Goal: Task Accomplishment & Management: Use online tool/utility

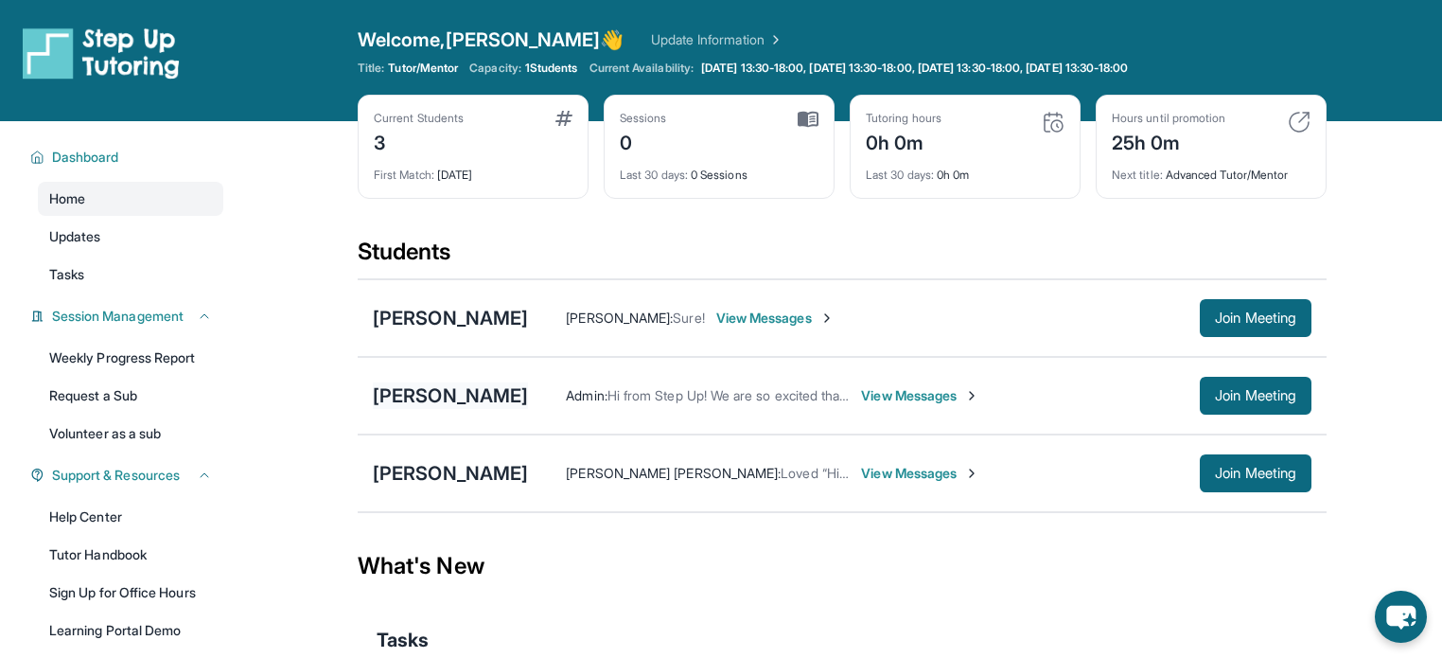
click at [454, 397] on div "[PERSON_NAME]" at bounding box center [450, 395] width 155 height 27
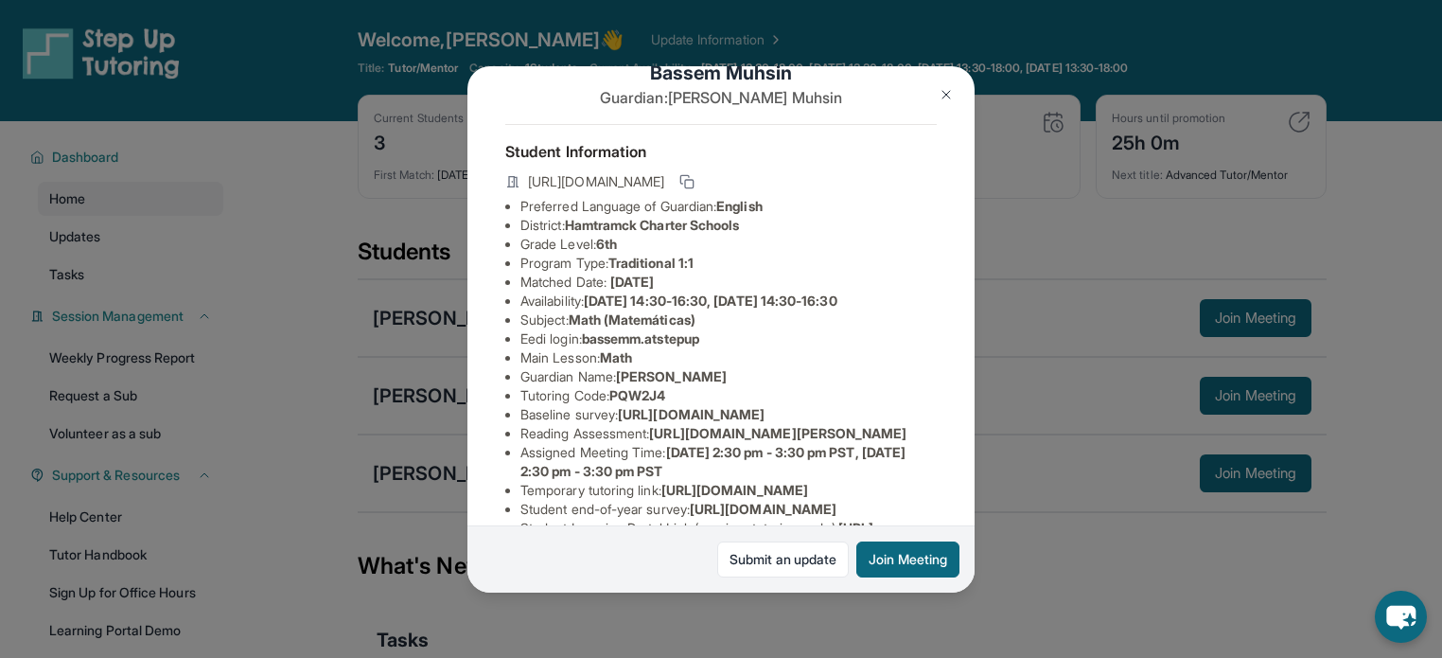
scroll to position [43, 0]
click at [908, 557] on button "Join Meeting" at bounding box center [908, 559] width 103 height 36
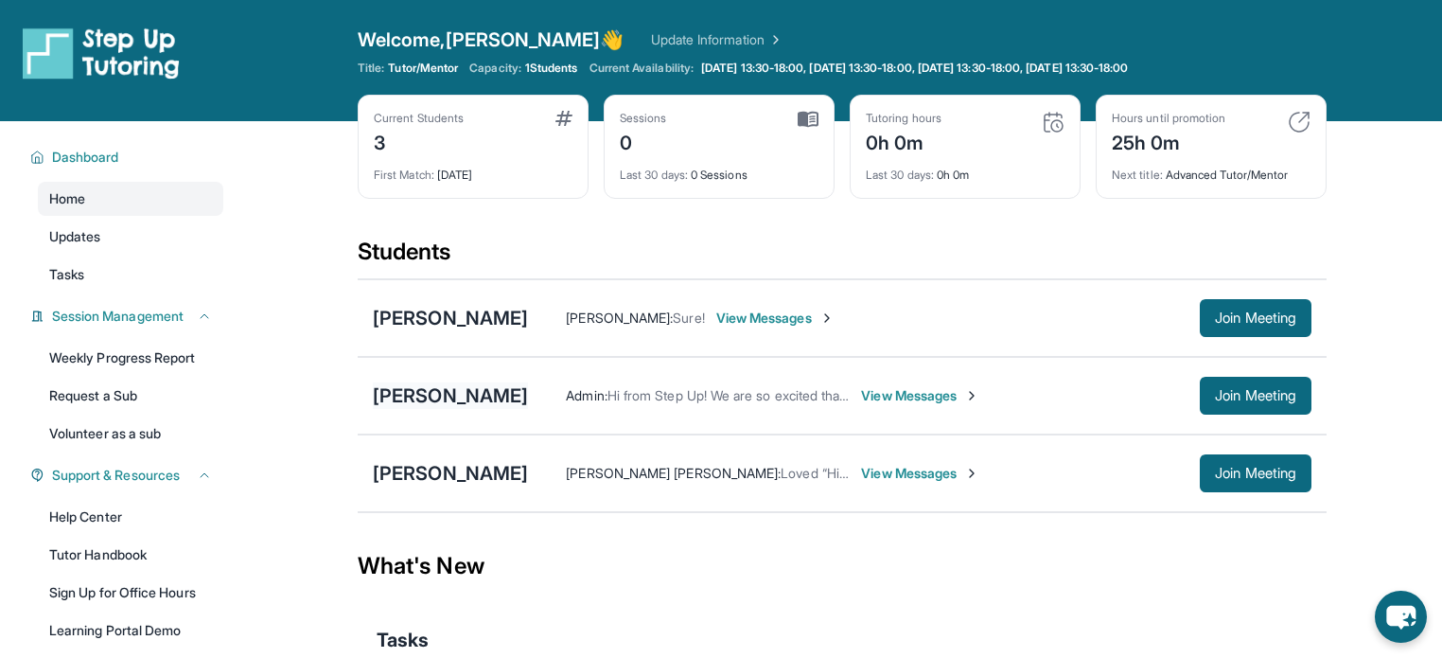
click at [466, 389] on div "[PERSON_NAME]" at bounding box center [450, 395] width 155 height 27
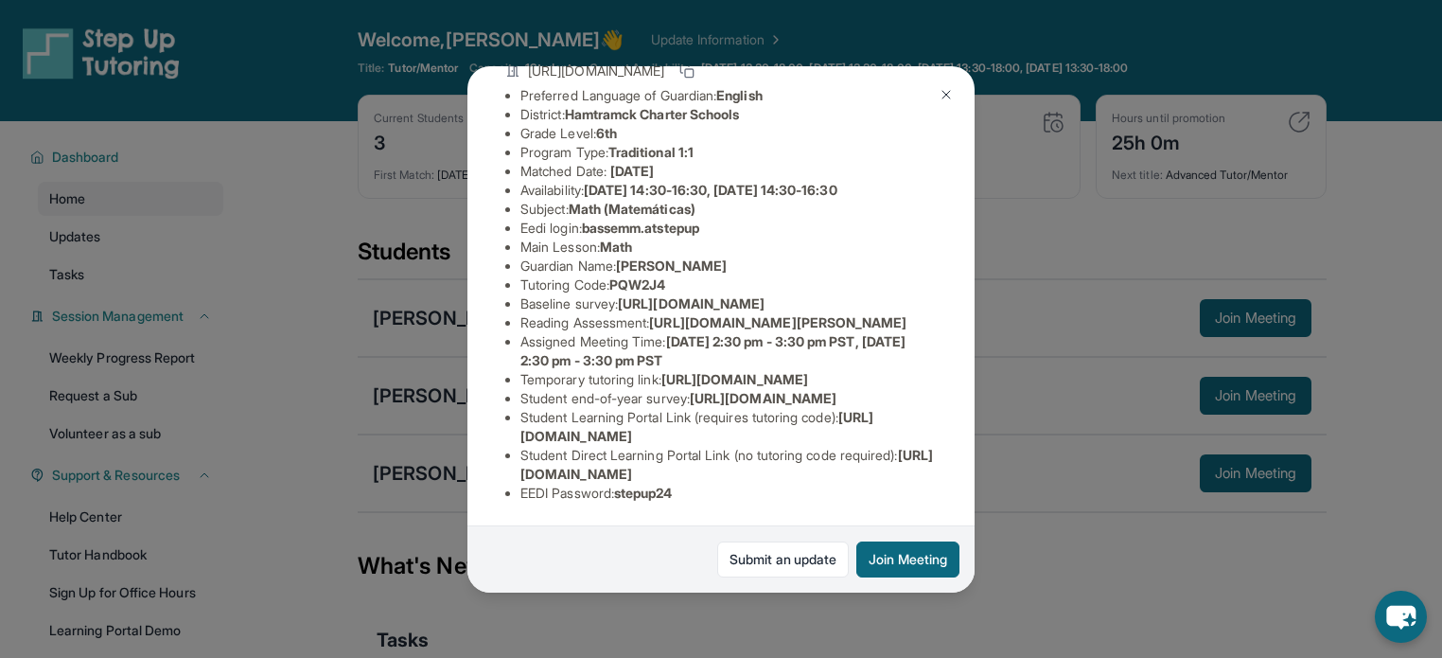
scroll to position [152, 0]
click at [944, 93] on img at bounding box center [946, 94] width 15 height 15
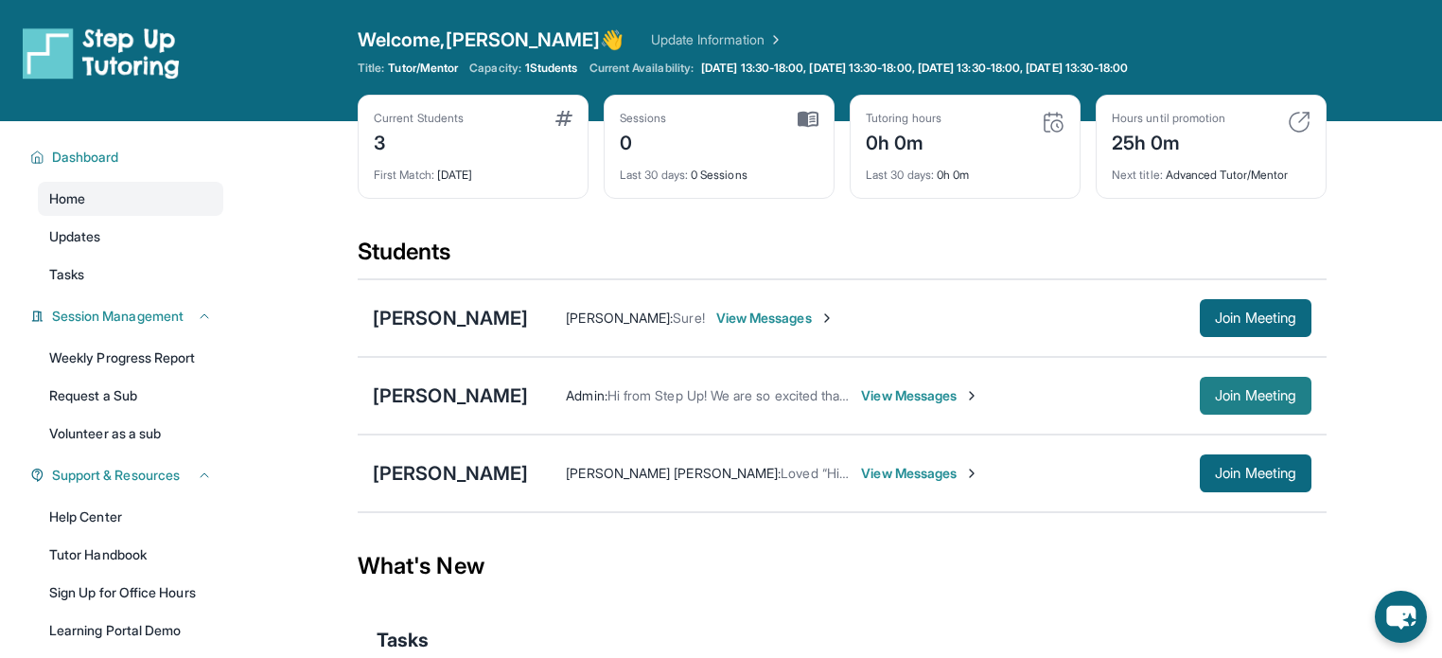
click at [1237, 390] on span "Join Meeting" at bounding box center [1255, 395] width 81 height 11
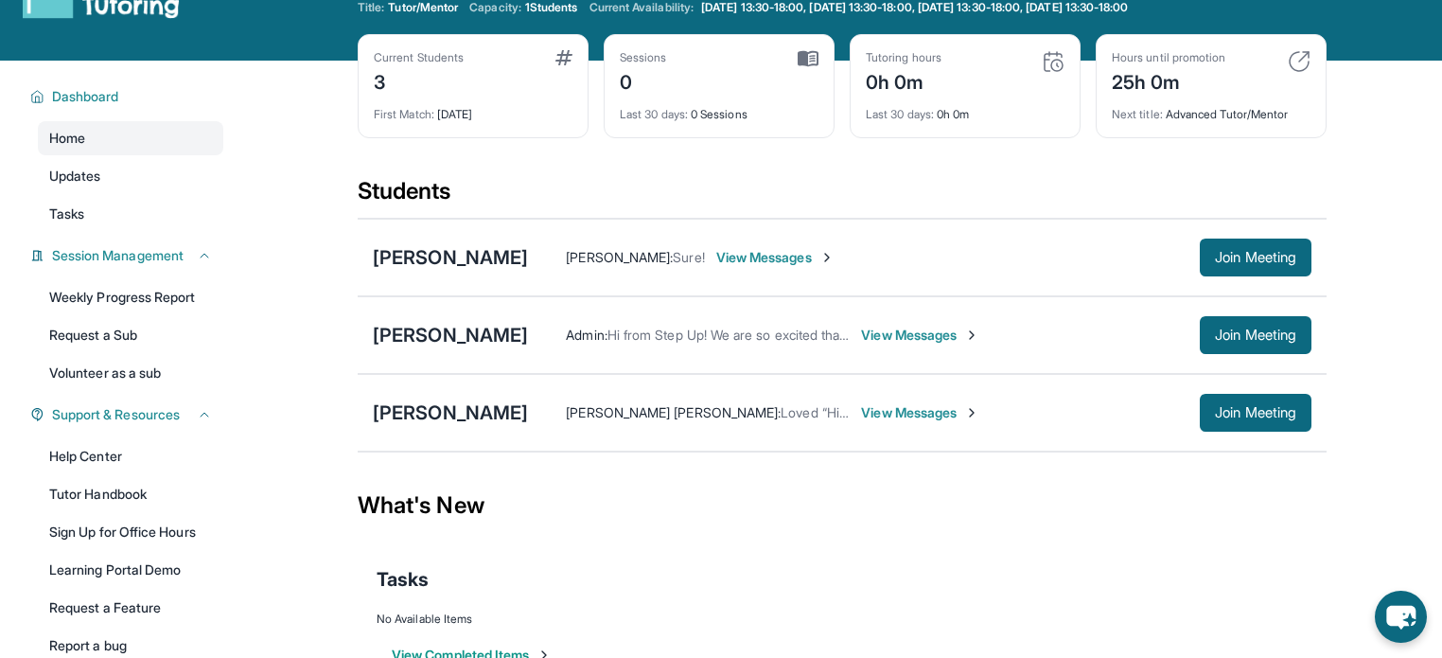
scroll to position [63, 0]
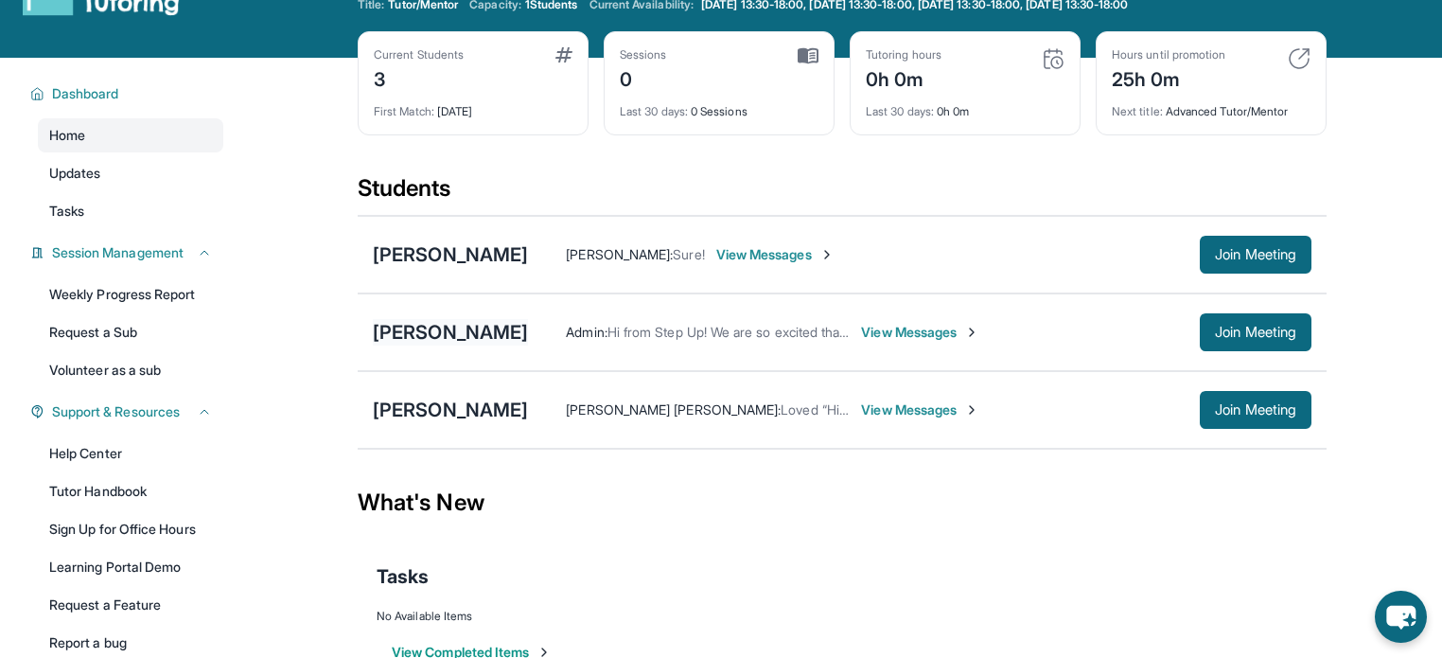
click at [456, 333] on div "[PERSON_NAME]" at bounding box center [450, 332] width 155 height 27
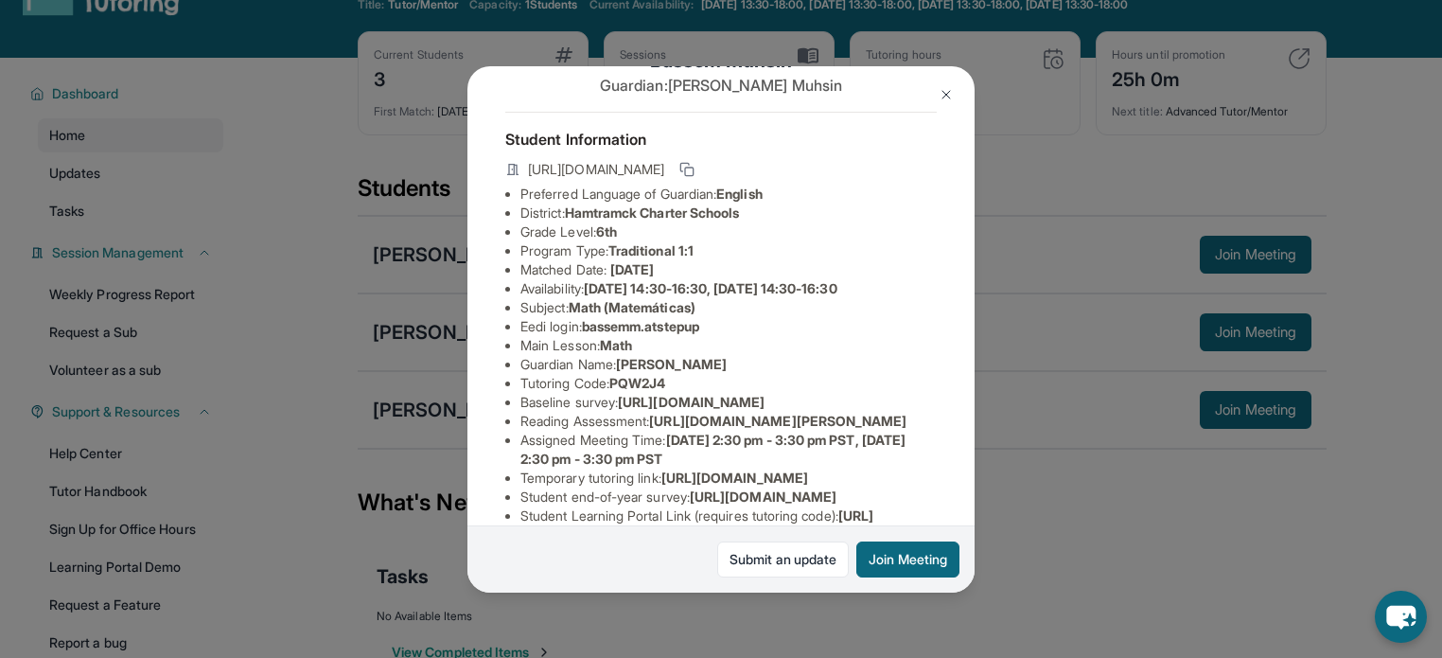
scroll to position [50, 0]
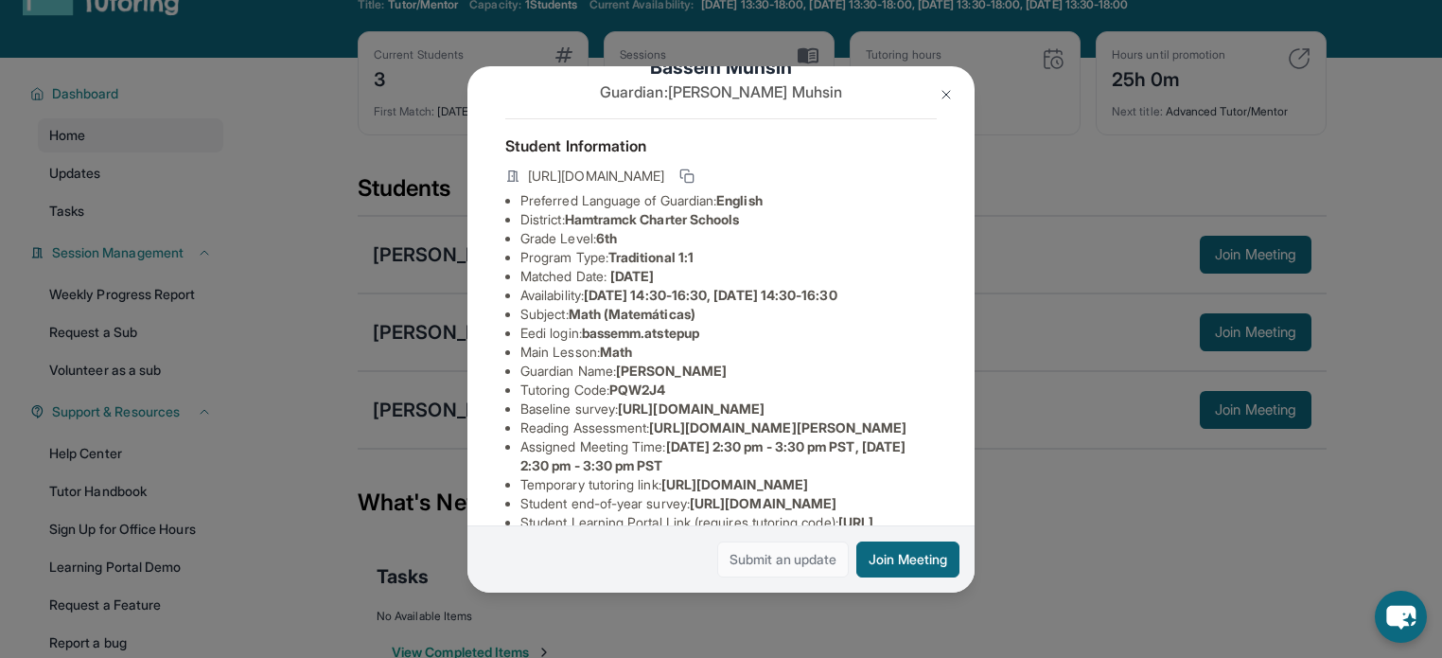
click at [775, 567] on link "Submit an update" at bounding box center [783, 559] width 132 height 36
click at [950, 94] on img at bounding box center [946, 94] width 15 height 15
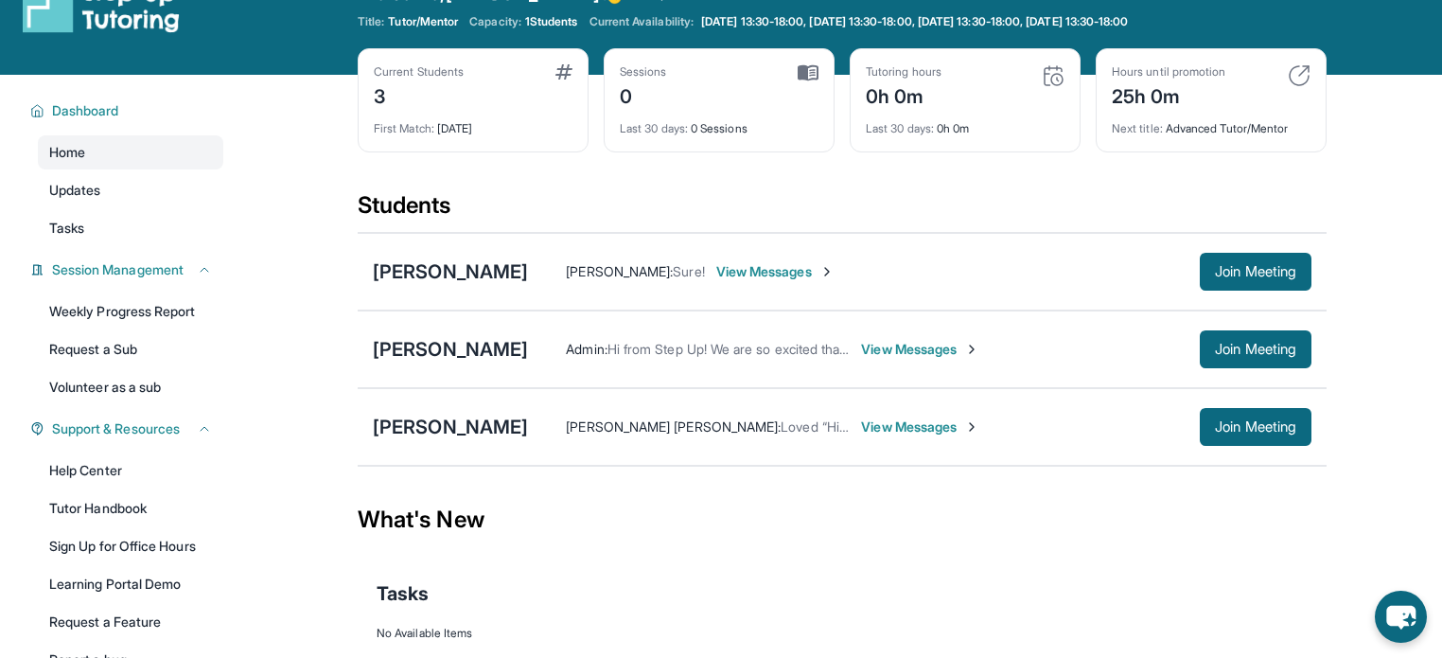
scroll to position [34, 0]
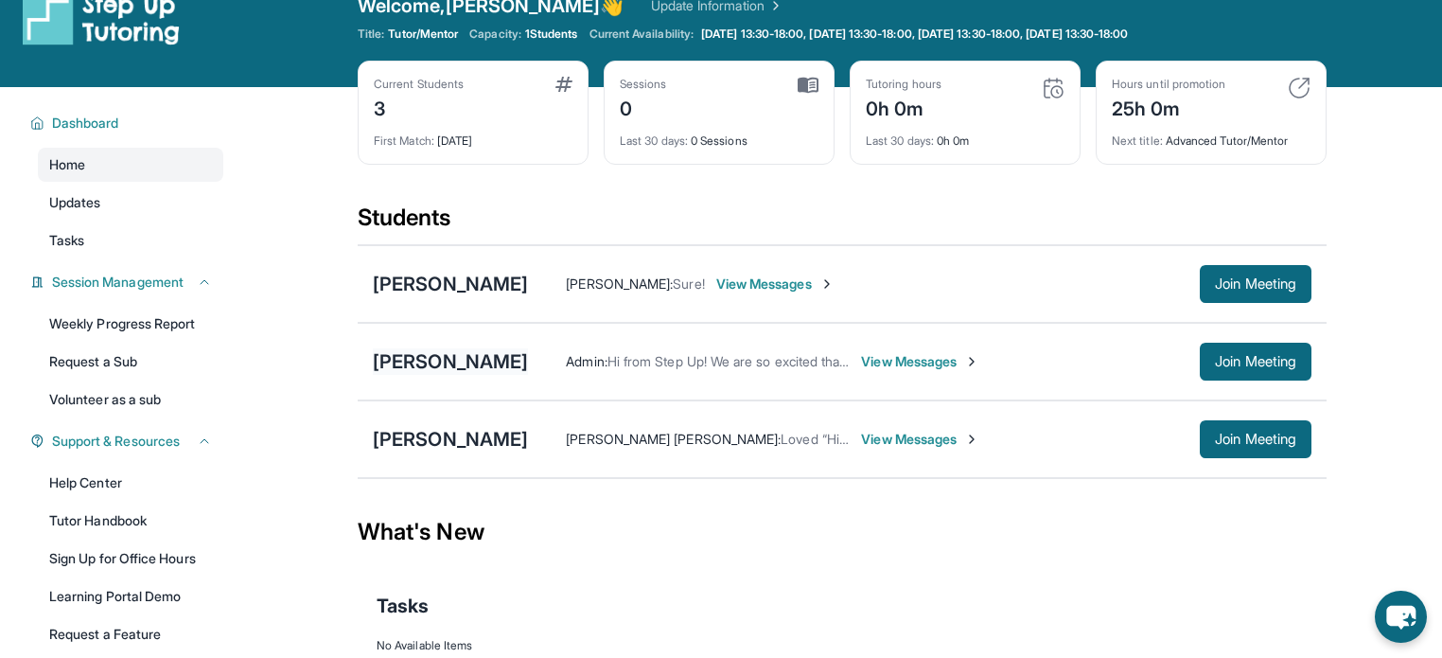
click at [496, 351] on div "[PERSON_NAME]" at bounding box center [450, 361] width 155 height 27
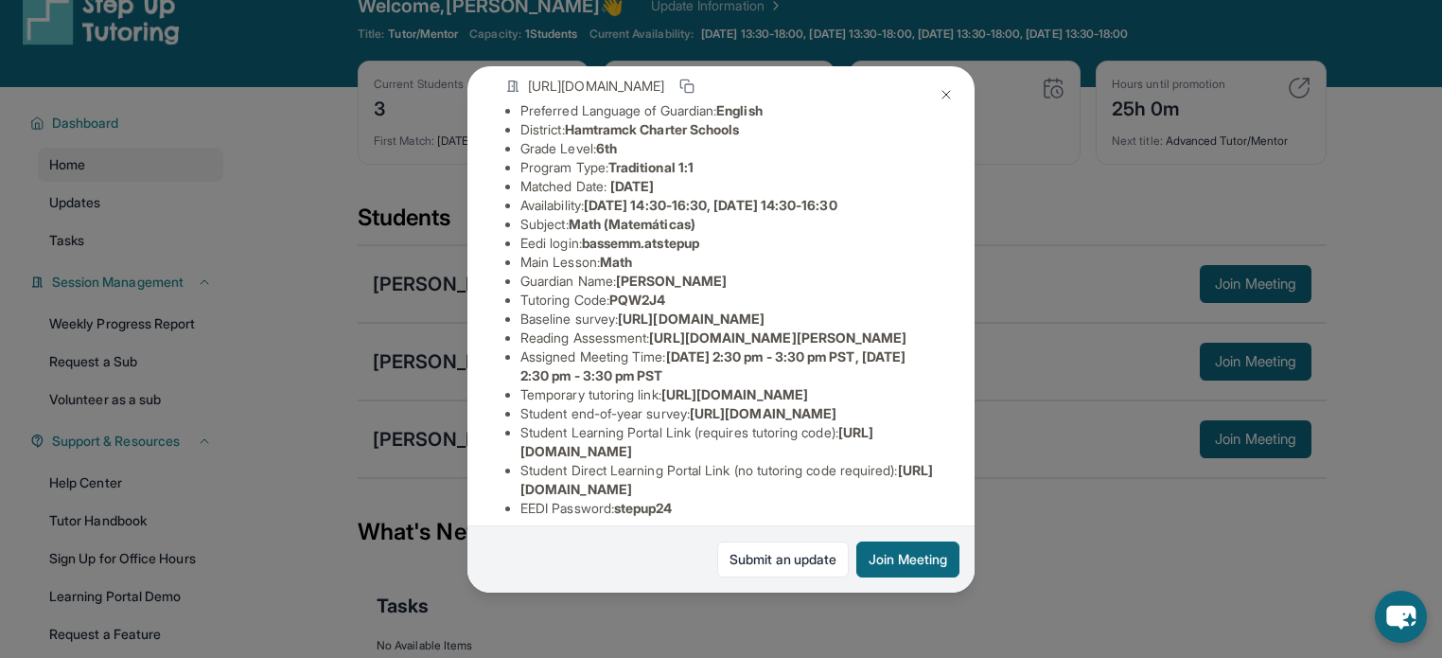
scroll to position [150, 0]
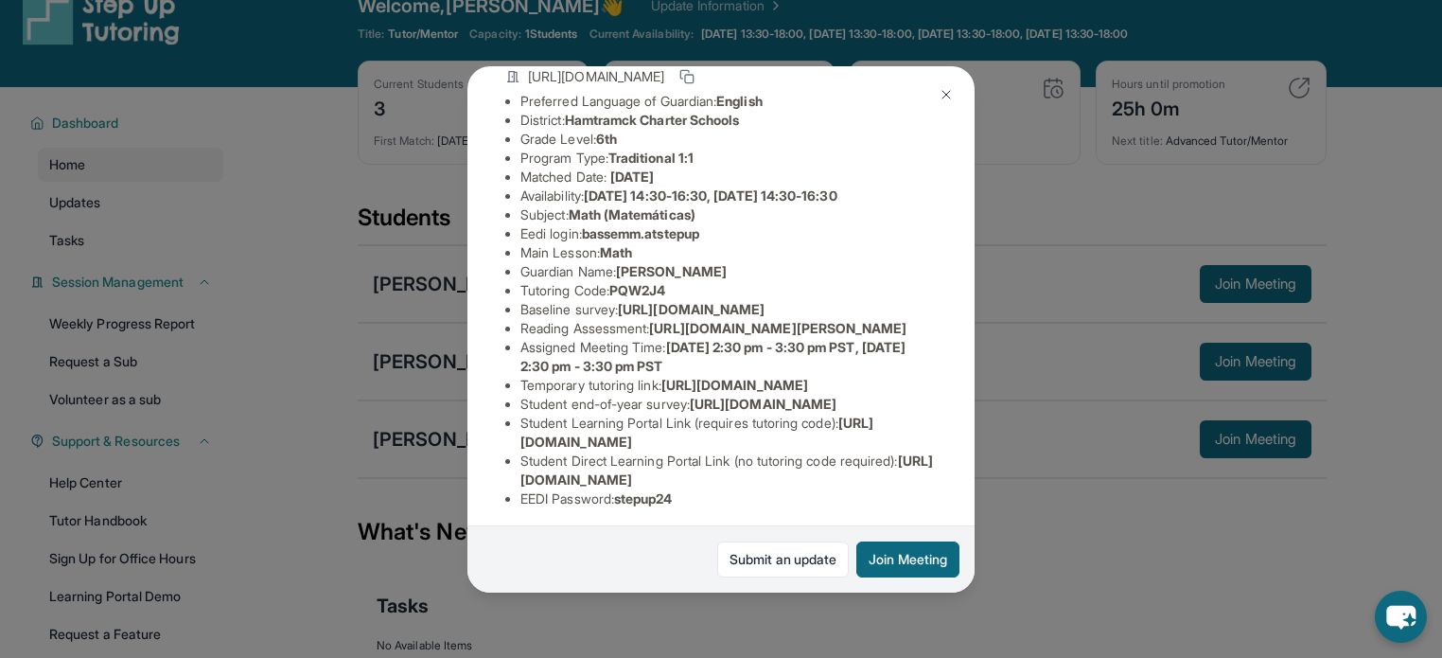
click at [920, 338] on li "Reading Assessment : https://fhzml4p6.paperform.co/?id=2025-s12174&name=Bassem%…" at bounding box center [729, 328] width 416 height 19
drag, startPoint x: 887, startPoint y: 381, endPoint x: 515, endPoint y: 345, distance: 373.7
click at [515, 345] on div "Bassem Muhsin Guardian: Bassam Muhsin Student Information https://student-porta…" at bounding box center [721, 329] width 507 height 526
copy span "https://airtable.com/apprlfn8WjpjBUn2G/shrK0QR6AaNyG5psY?prefill_Type%20of%20Fo…"
click at [828, 300] on li "Tutoring Code : PQW2J4" at bounding box center [729, 290] width 416 height 19
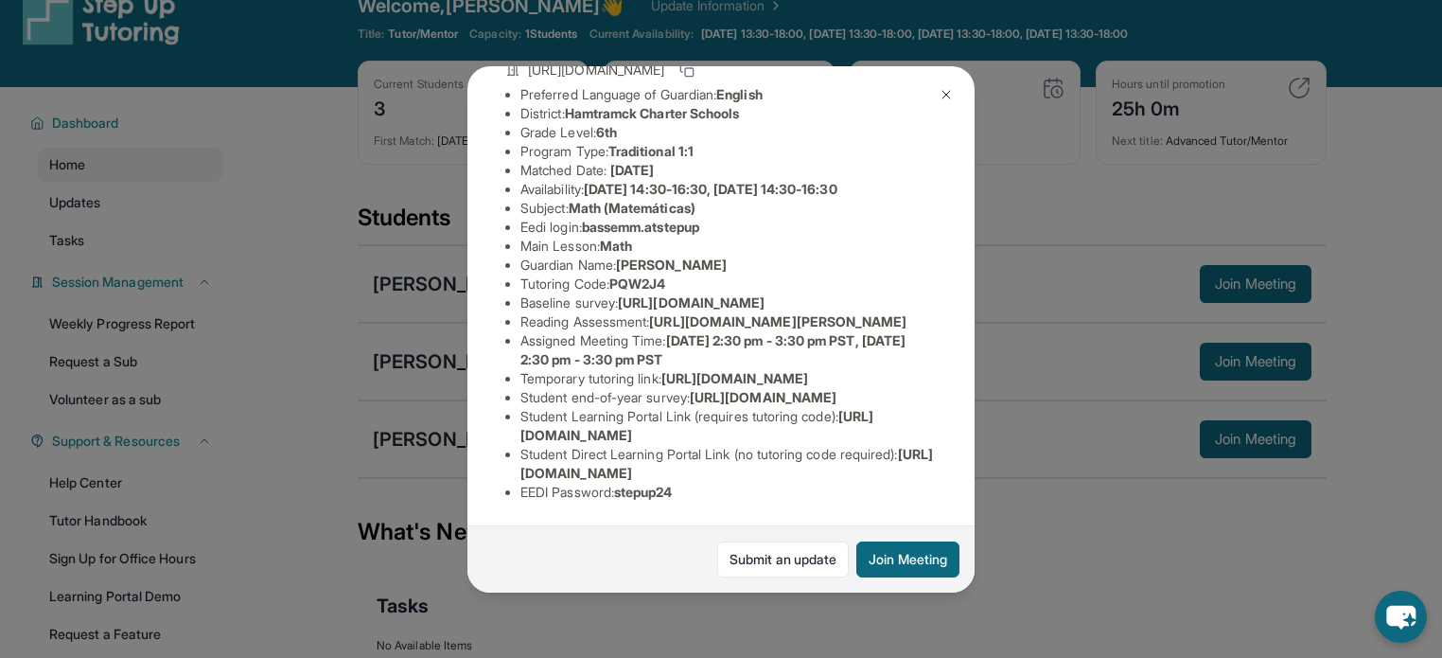
scroll to position [394, 0]
click at [747, 445] on li "Student Direct Learning Portal Link (no tutoring code required) : https://stude…" at bounding box center [729, 464] width 416 height 38
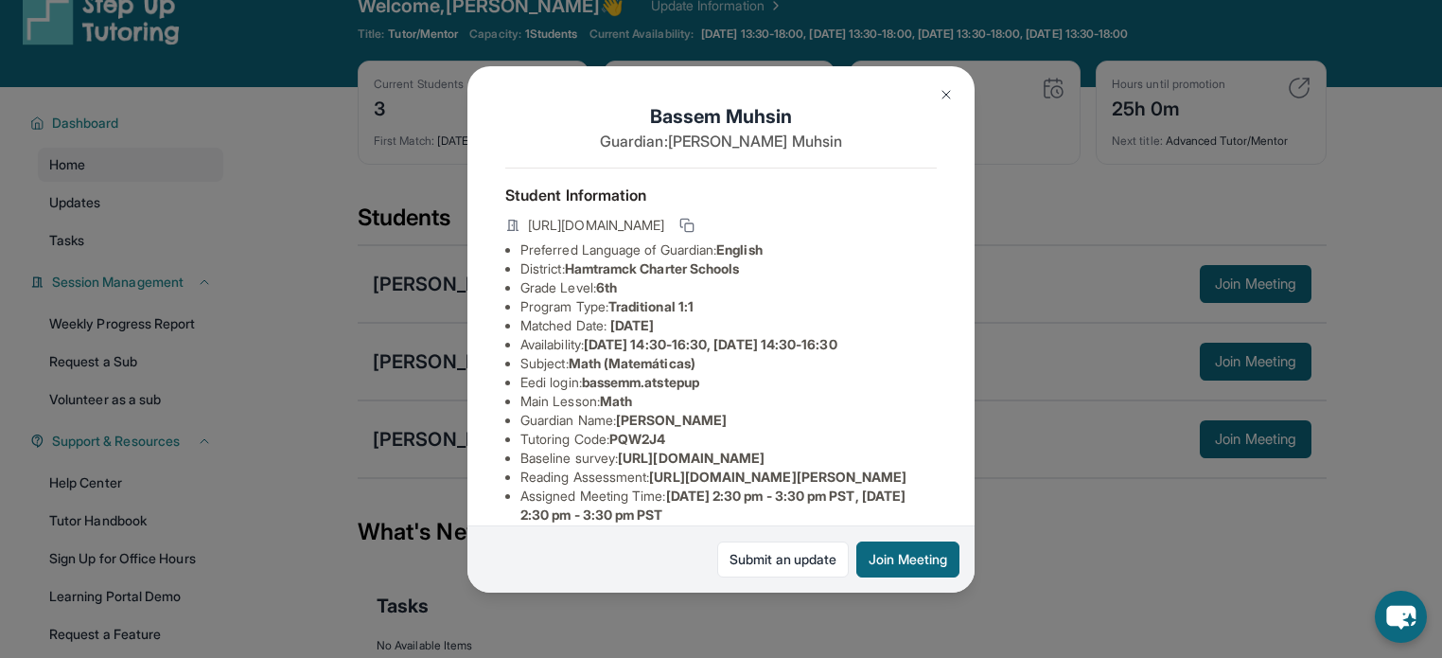
scroll to position [0, 0]
click at [944, 93] on img at bounding box center [946, 94] width 15 height 15
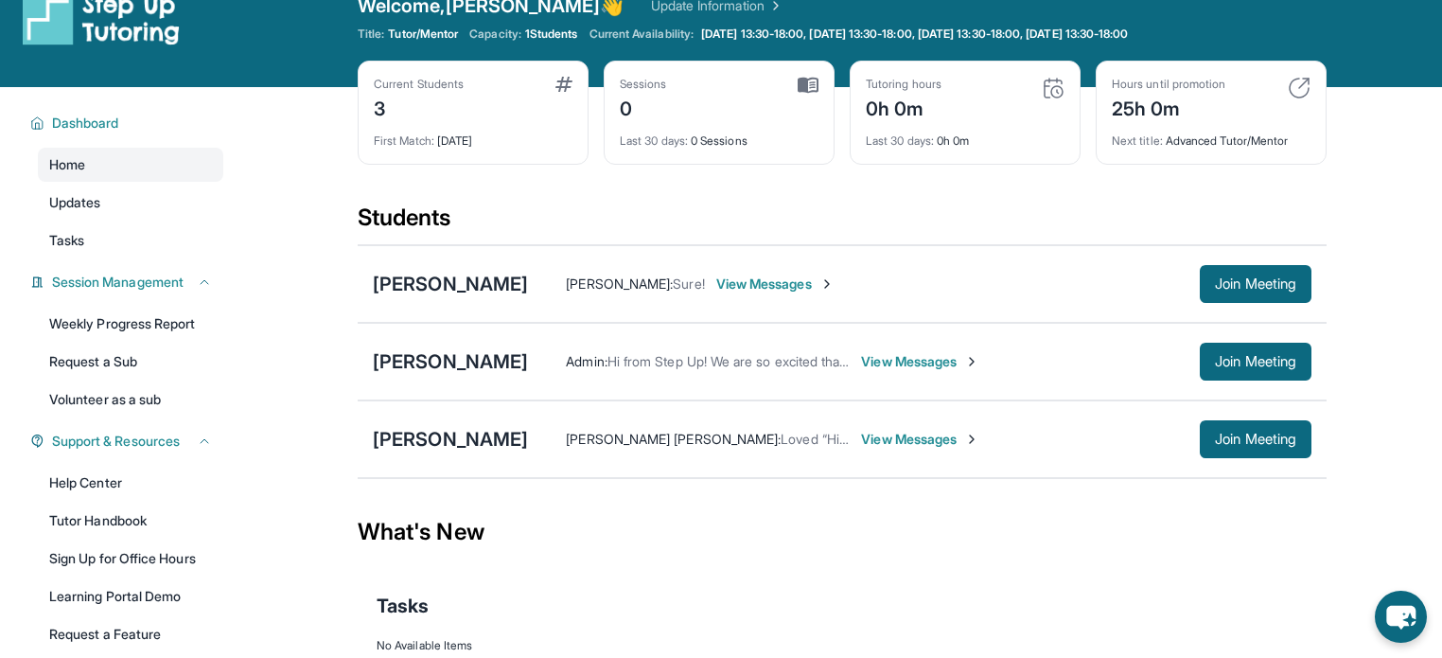
click at [925, 442] on span "View Messages" at bounding box center [920, 439] width 118 height 19
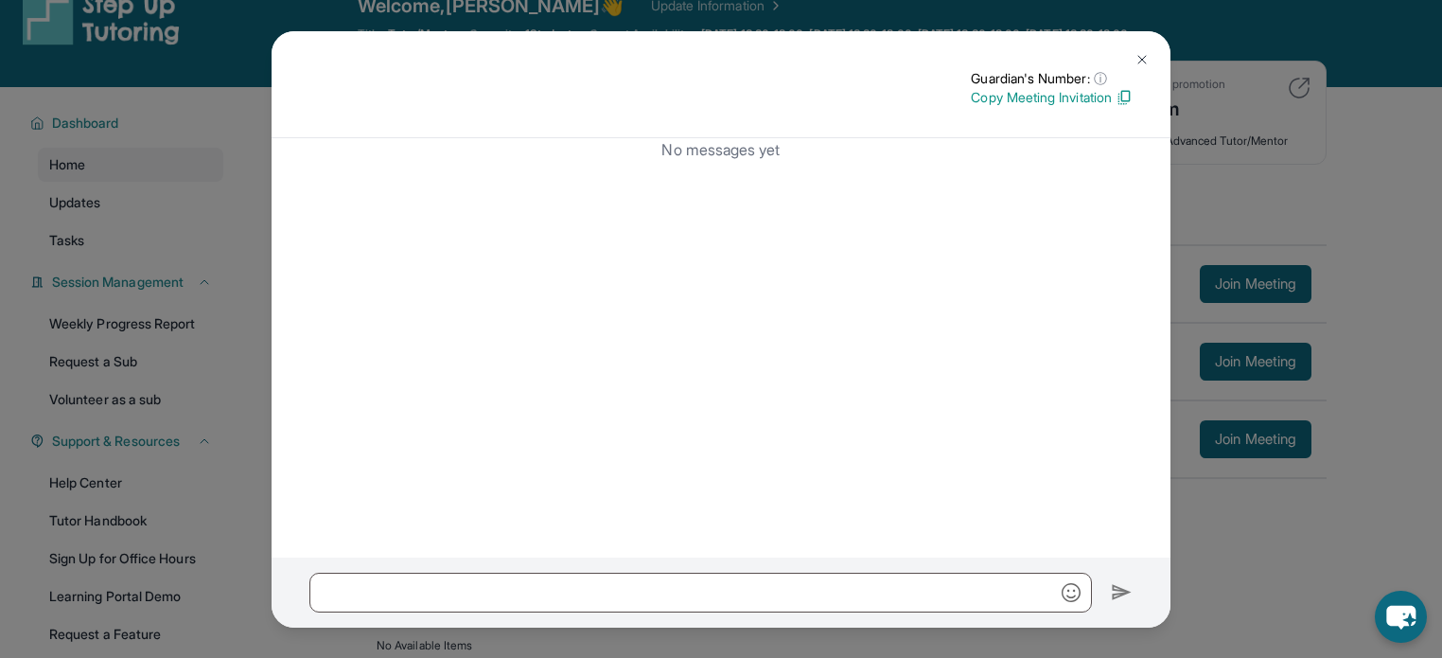
click at [1140, 52] on img at bounding box center [1142, 59] width 15 height 15
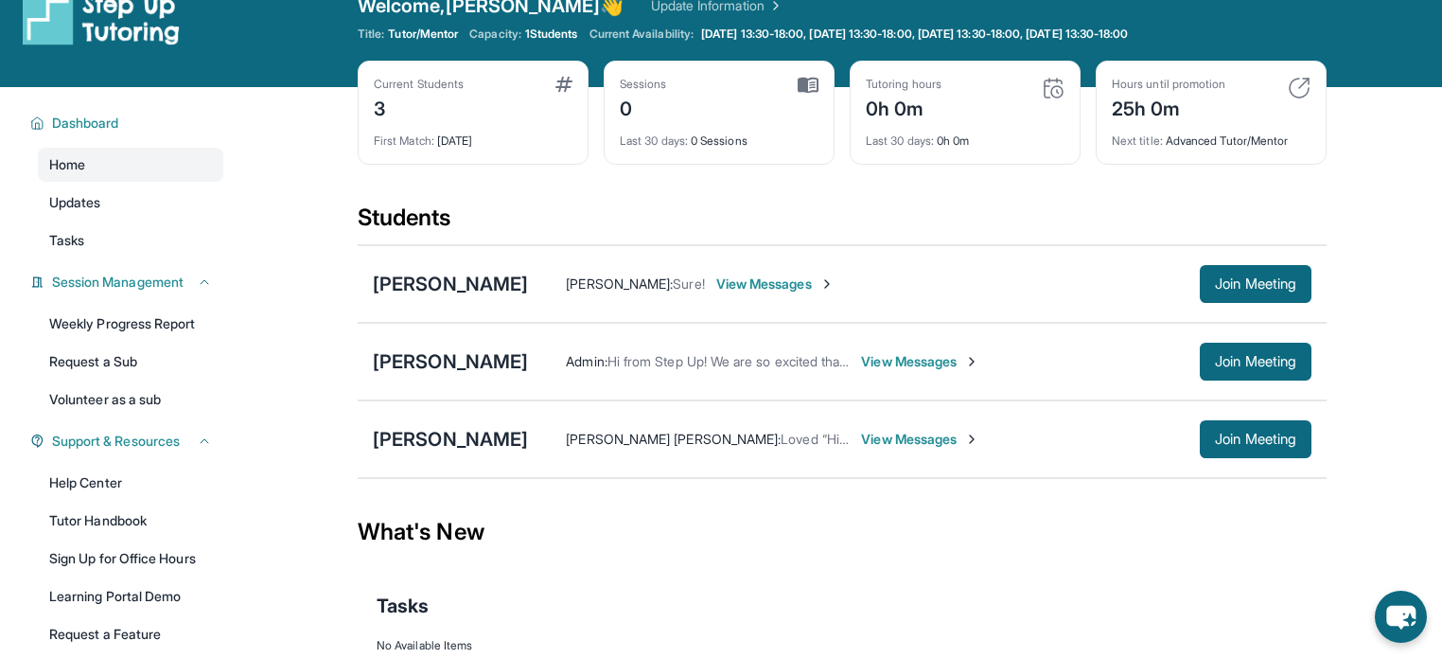
click at [861, 435] on span "View Messages" at bounding box center [920, 439] width 118 height 19
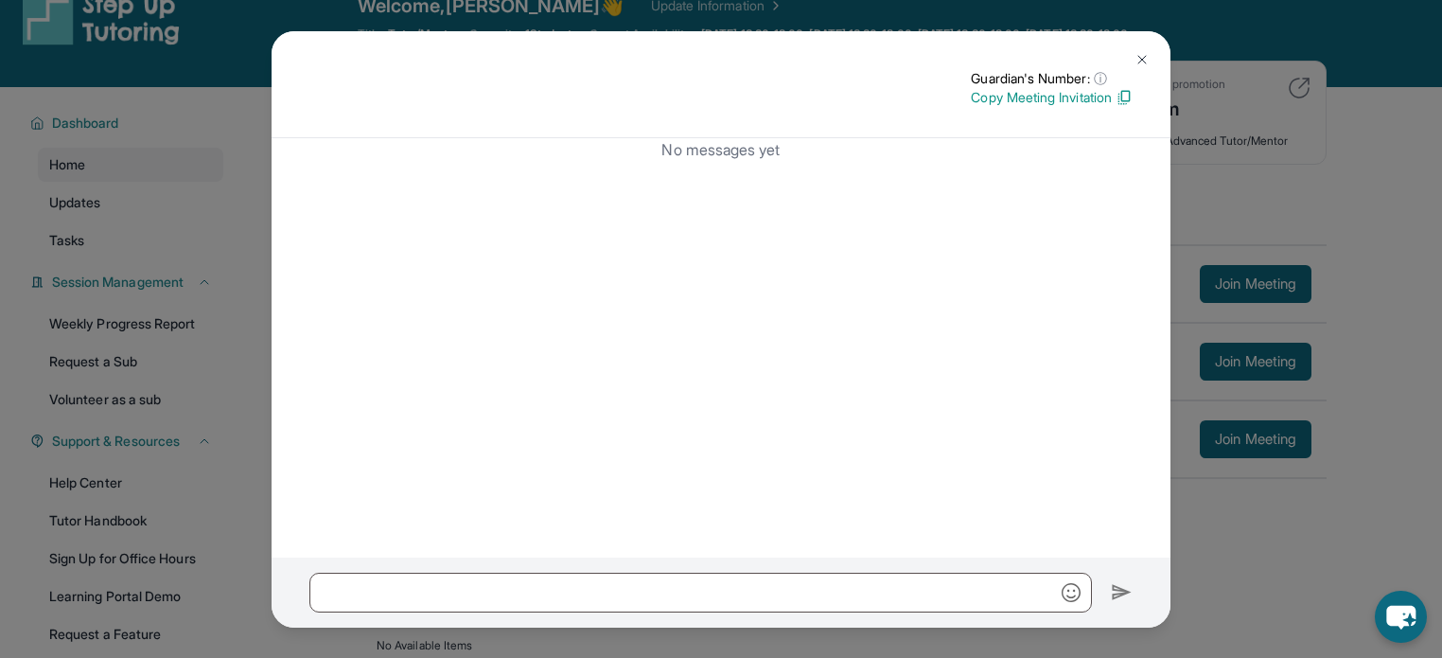
click at [1073, 100] on p "Copy Meeting Invitation" at bounding box center [1052, 97] width 162 height 19
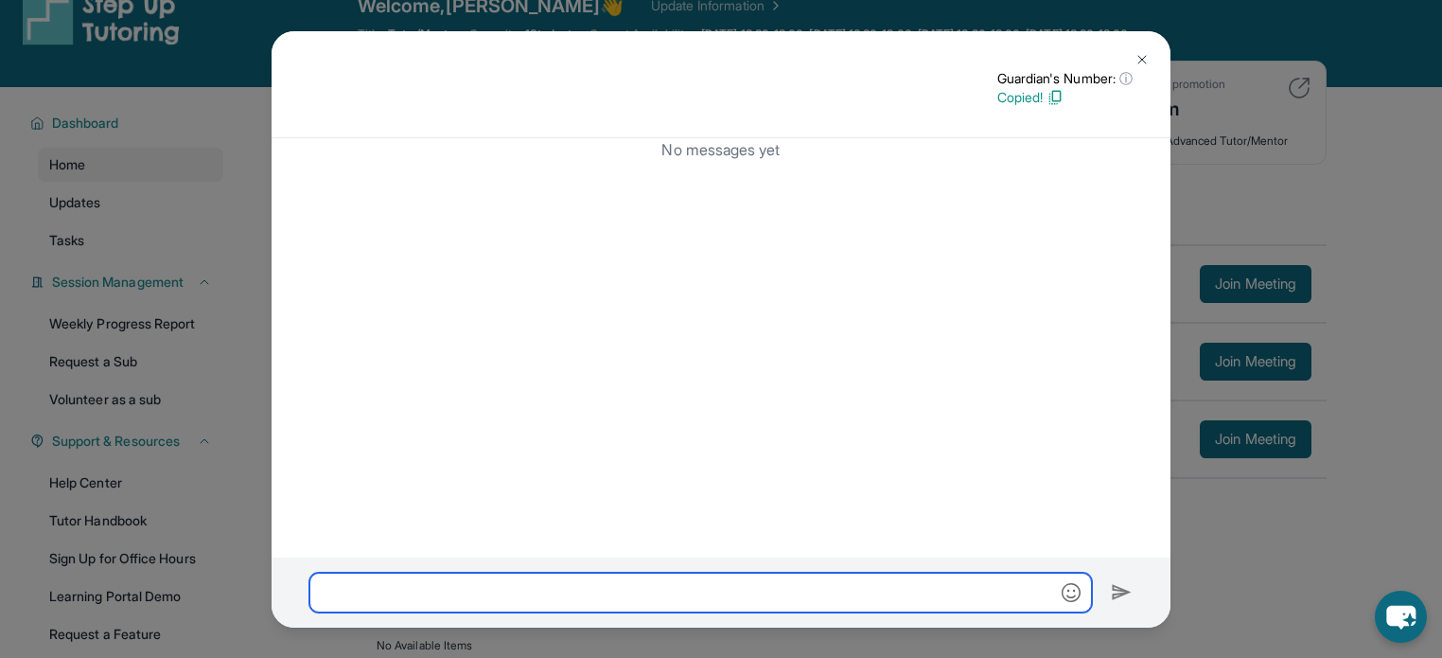
click at [818, 599] on input "text" at bounding box center [700, 593] width 783 height 40
paste input "**********"
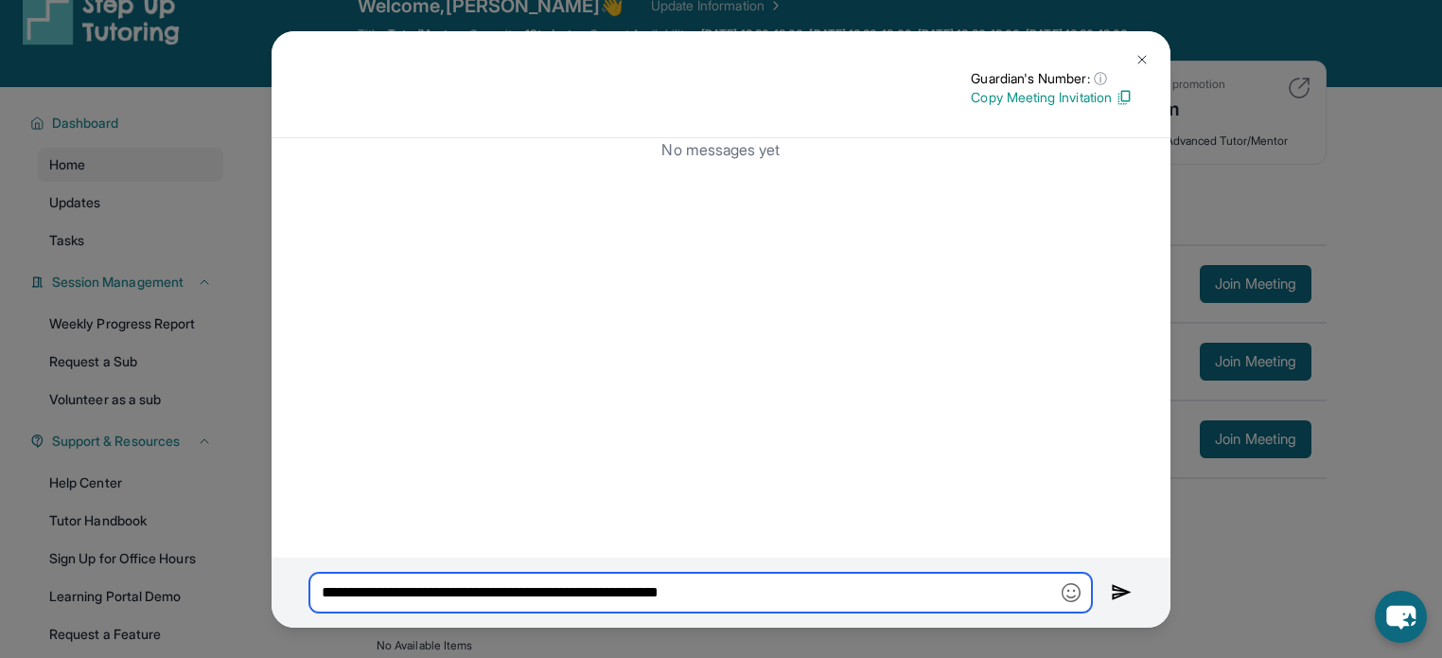
type input "**********"
click at [1117, 590] on img at bounding box center [1122, 592] width 22 height 23
click at [825, 598] on input "**********" at bounding box center [700, 593] width 783 height 40
click at [1133, 56] on button at bounding box center [1142, 60] width 38 height 38
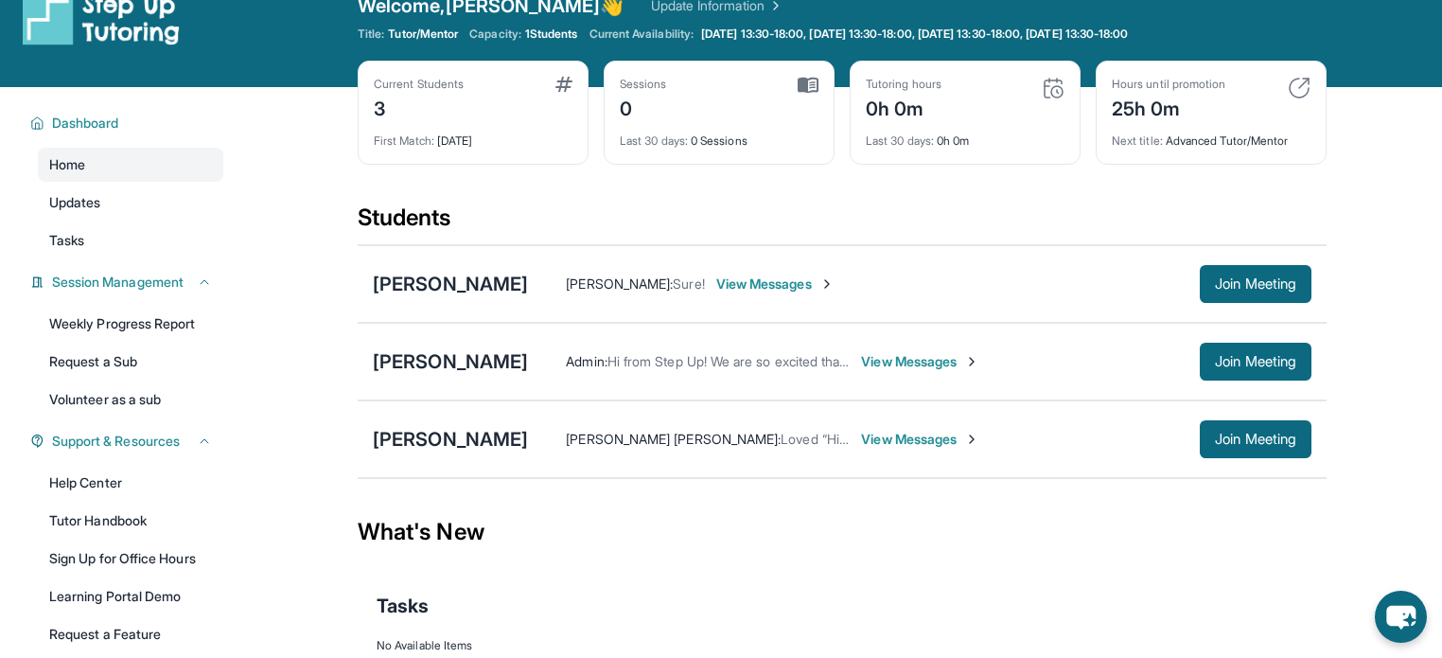
click at [881, 440] on span "View Messages" at bounding box center [920, 439] width 118 height 19
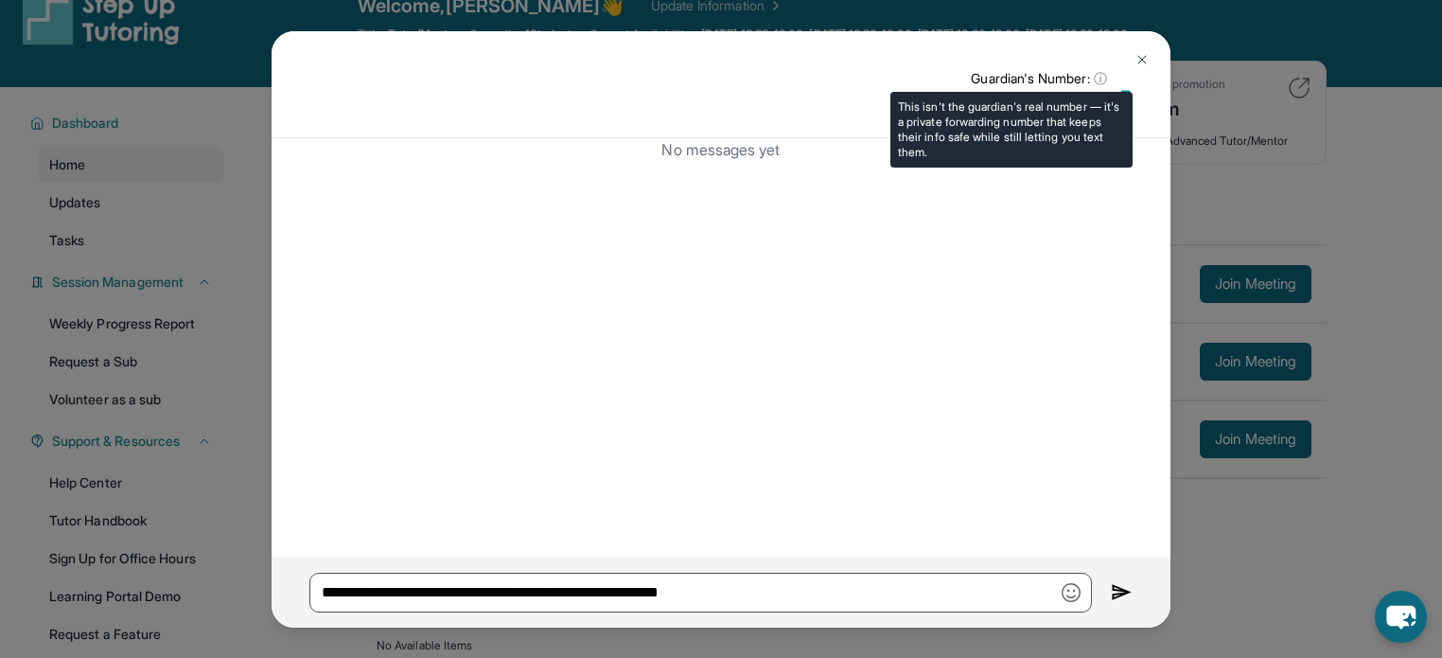
click at [1100, 75] on span "ⓘ" at bounding box center [1100, 78] width 13 height 19
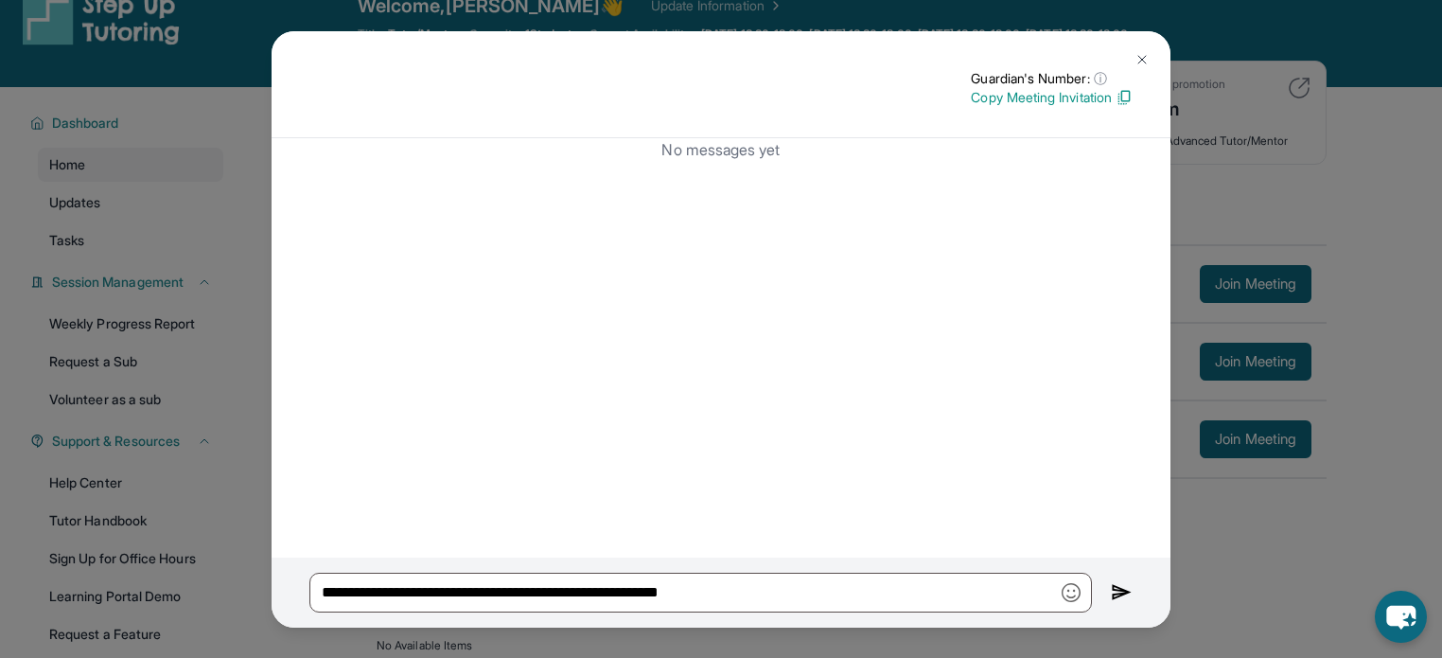
click at [1138, 62] on img at bounding box center [1142, 59] width 15 height 15
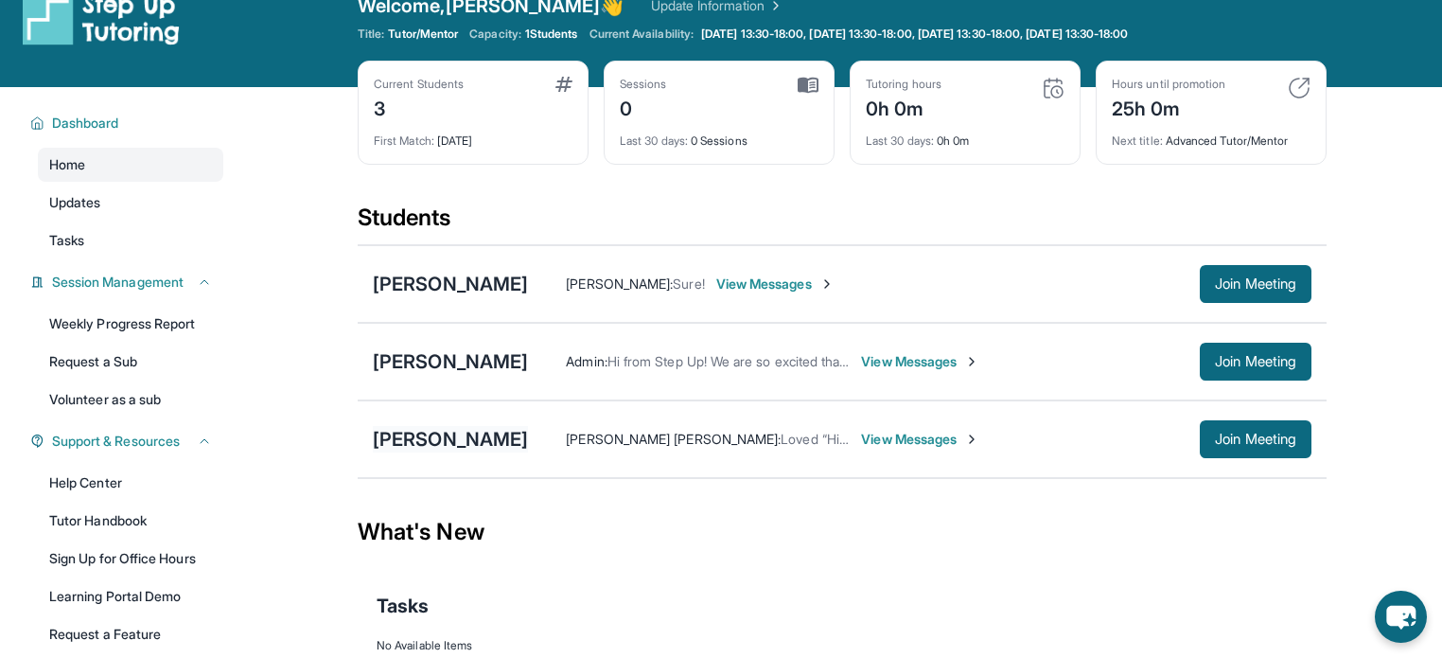
click at [473, 438] on div "[PERSON_NAME]" at bounding box center [450, 439] width 155 height 27
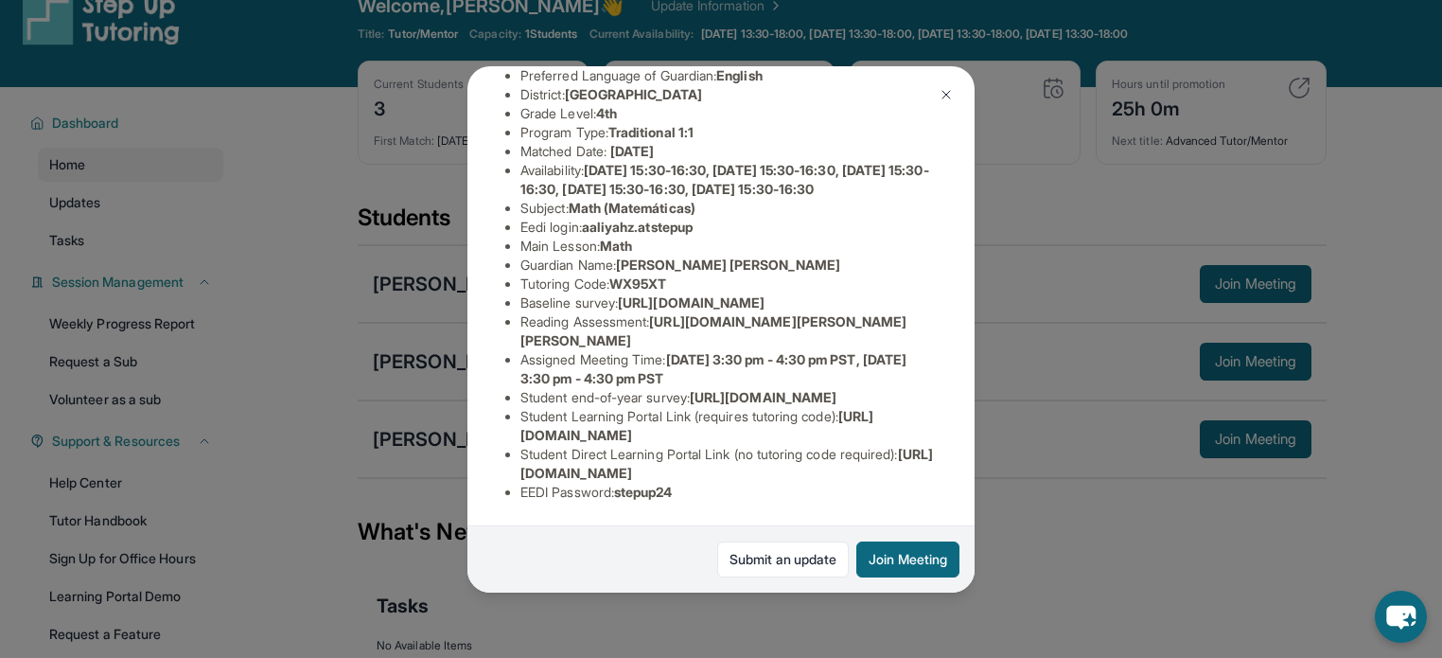
scroll to position [375, 0]
drag, startPoint x: 862, startPoint y: 418, endPoint x: 522, endPoint y: 421, distance: 339.8
click at [522, 421] on li "Student Learning Portal Link (requires tutoring code) : https://student-portal.…" at bounding box center [729, 426] width 416 height 38
copy span "https://student-portal.stepuptutoring.org/student"
click at [807, 407] on li "Student Learning Portal Link (requires tutoring code) : https://student-portal.…" at bounding box center [729, 426] width 416 height 38
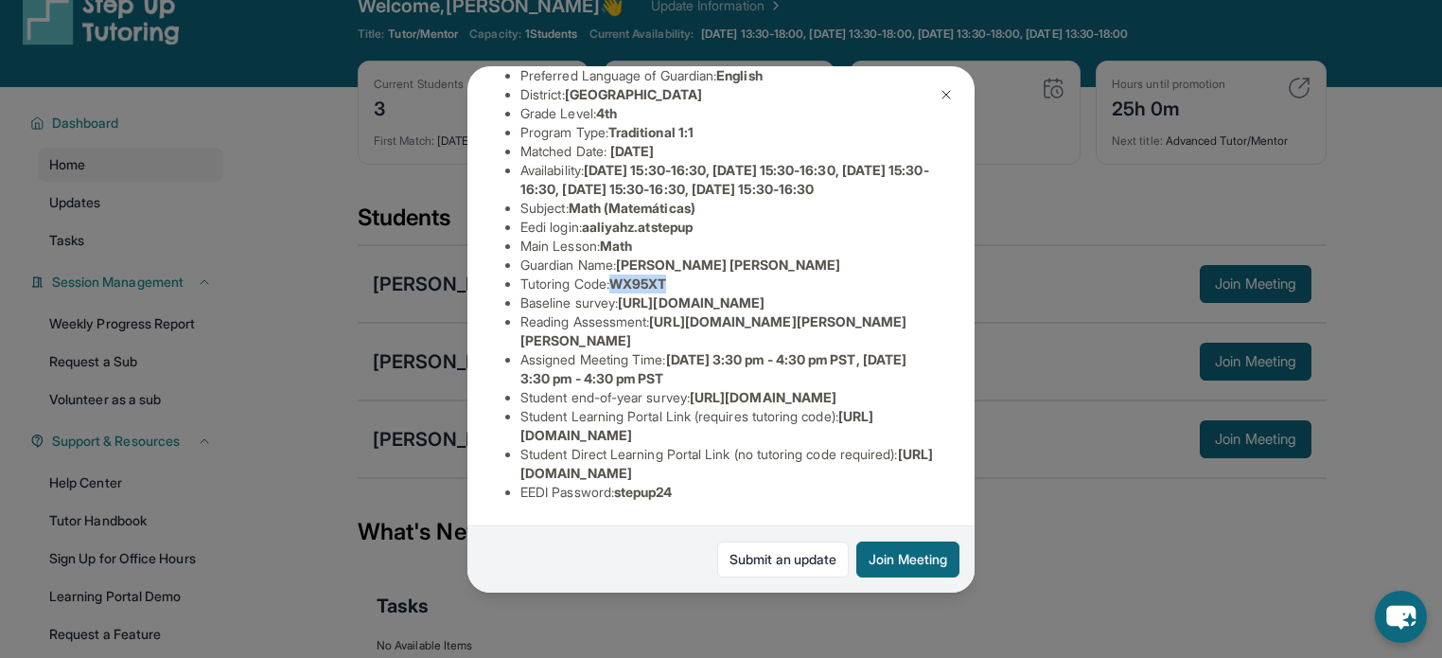
drag, startPoint x: 699, startPoint y: 116, endPoint x: 620, endPoint y: 123, distance: 79.8
click at [620, 274] on li "Tutoring Code : WX95XT" at bounding box center [729, 283] width 416 height 19
copy span "WX95XT"
click at [954, 98] on button at bounding box center [947, 95] width 38 height 38
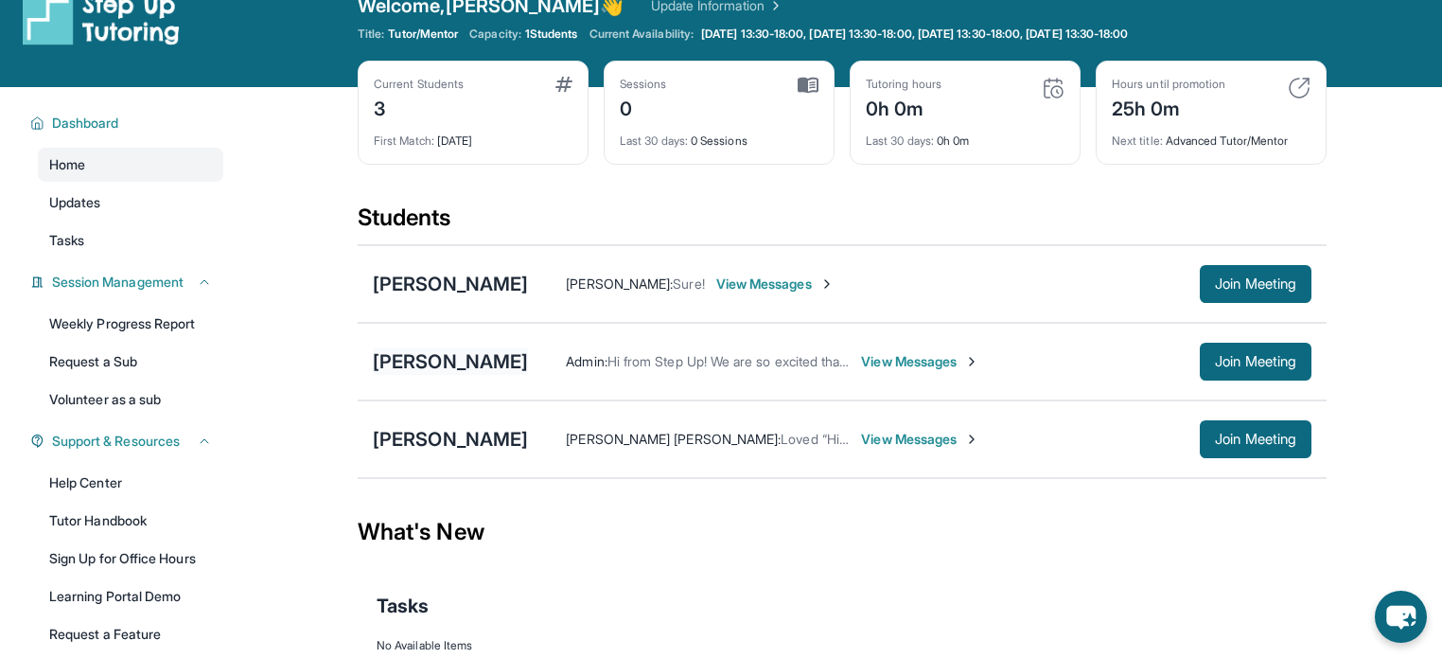
click at [469, 359] on div "[PERSON_NAME]" at bounding box center [450, 361] width 155 height 27
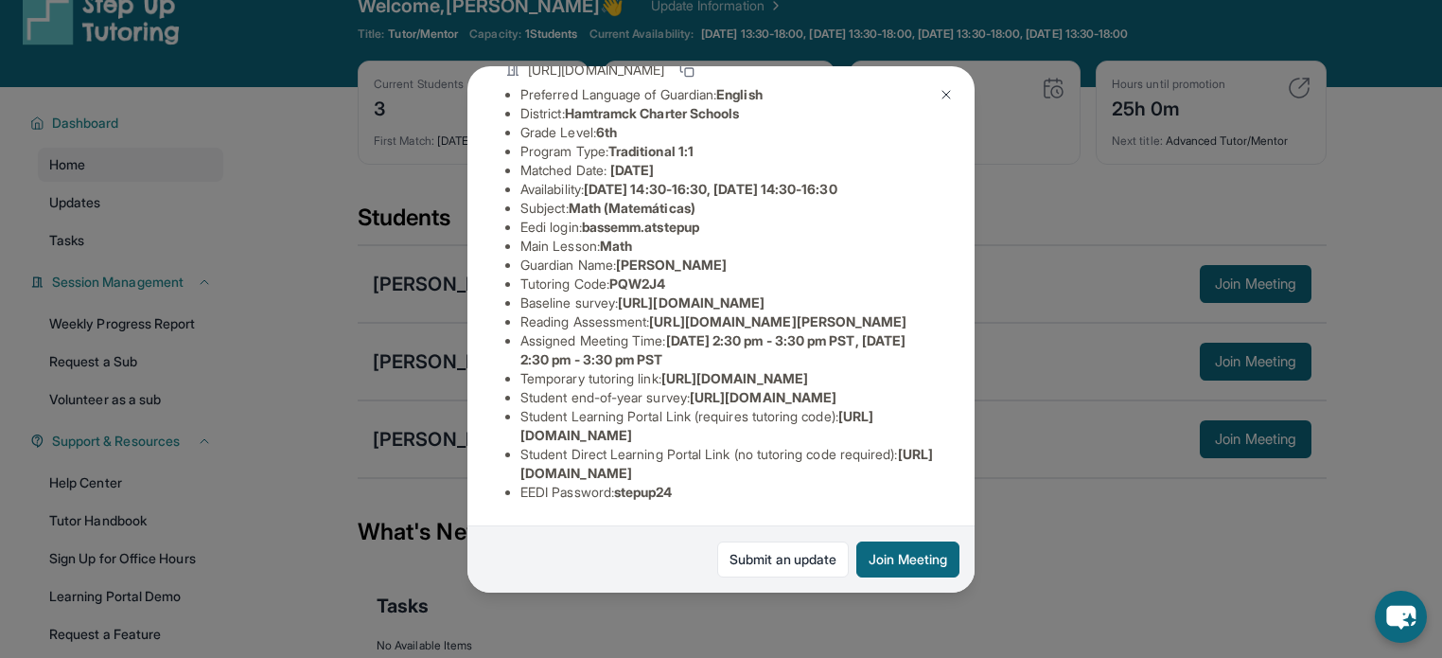
scroll to position [394, 0]
click at [950, 87] on img at bounding box center [946, 94] width 15 height 15
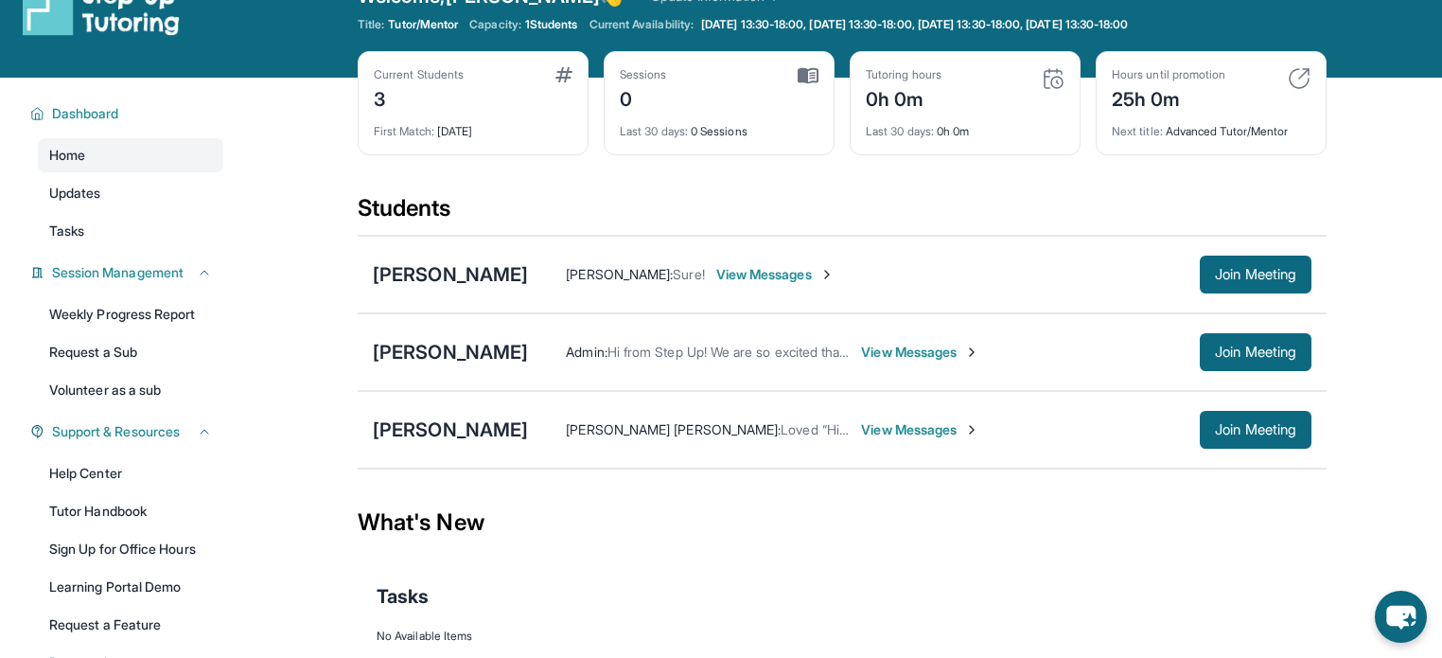
scroll to position [0, 0]
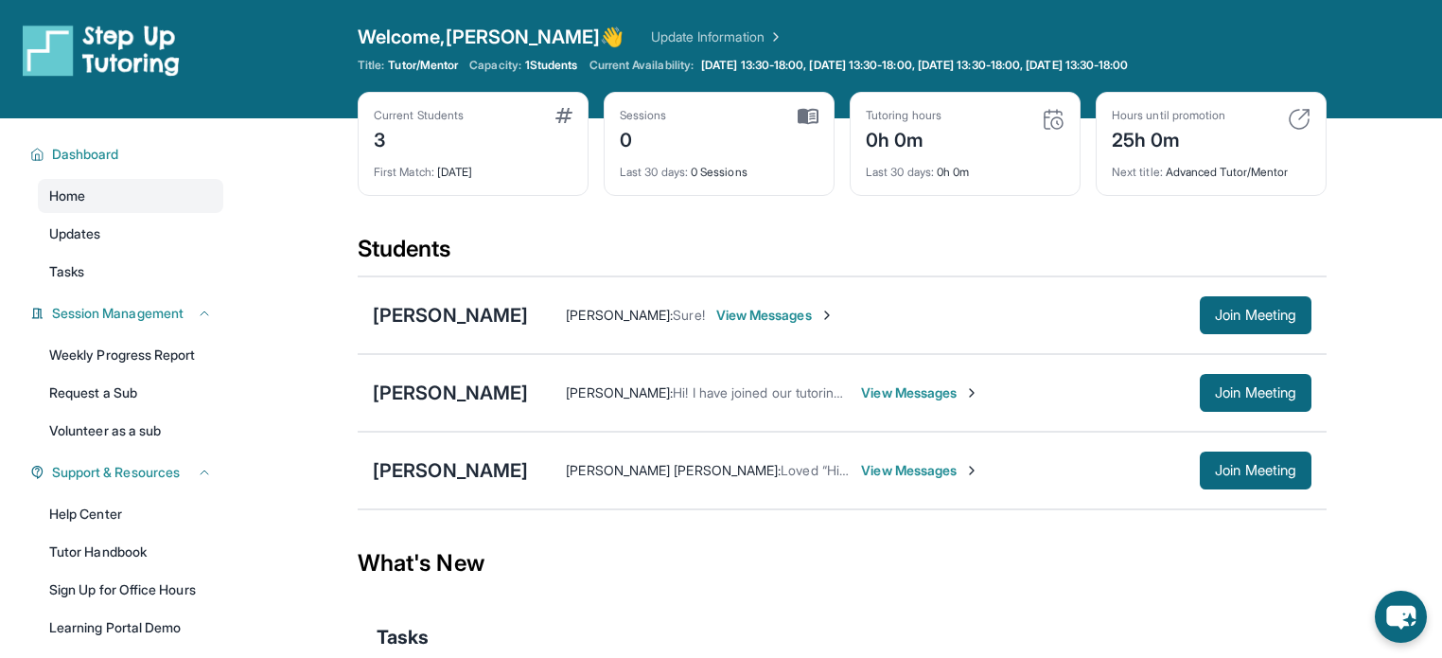
scroll to position [4, 0]
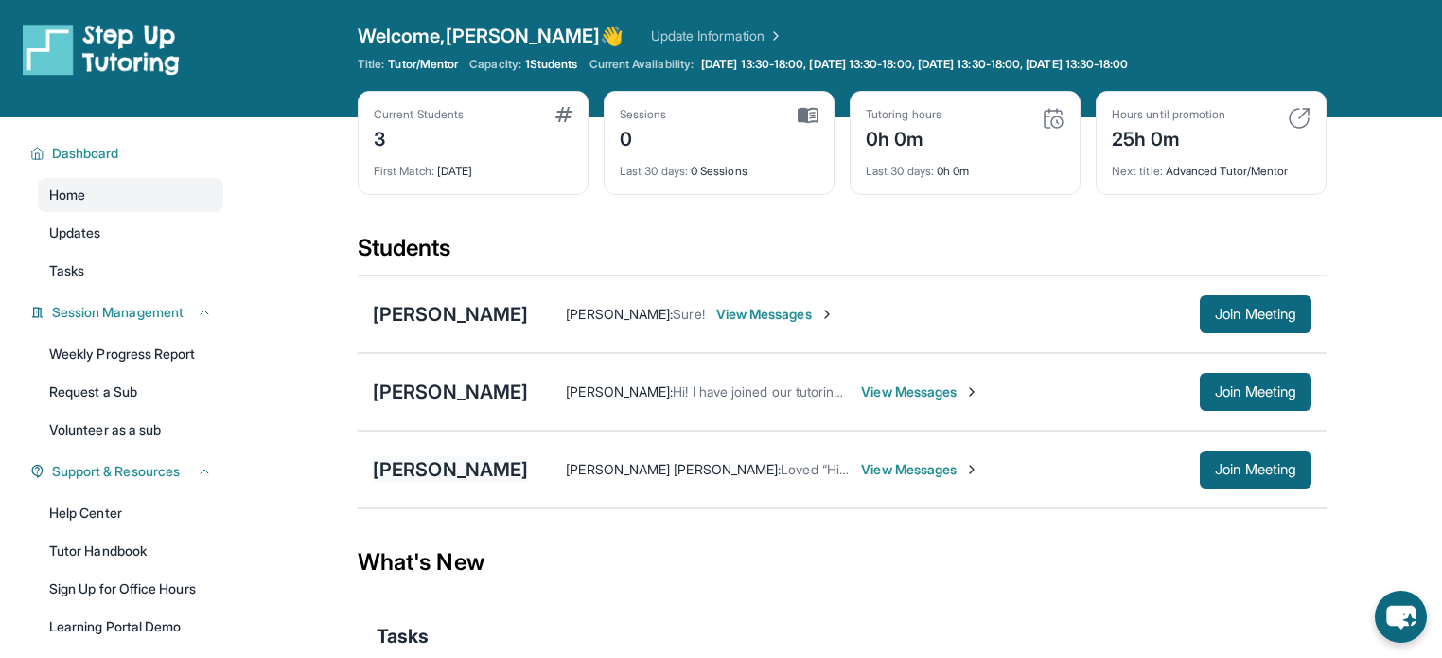
click at [474, 468] on div "[PERSON_NAME]" at bounding box center [450, 469] width 155 height 27
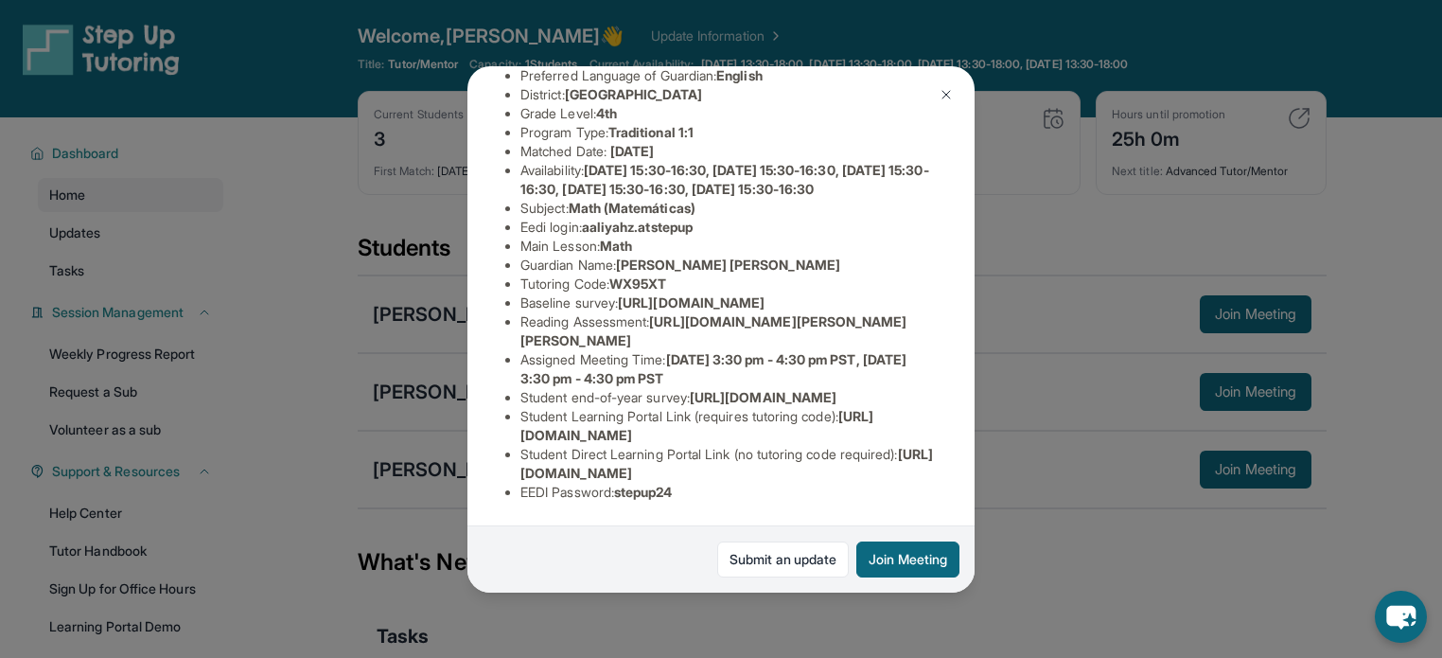
scroll to position [329, 0]
click at [942, 92] on img at bounding box center [946, 94] width 15 height 15
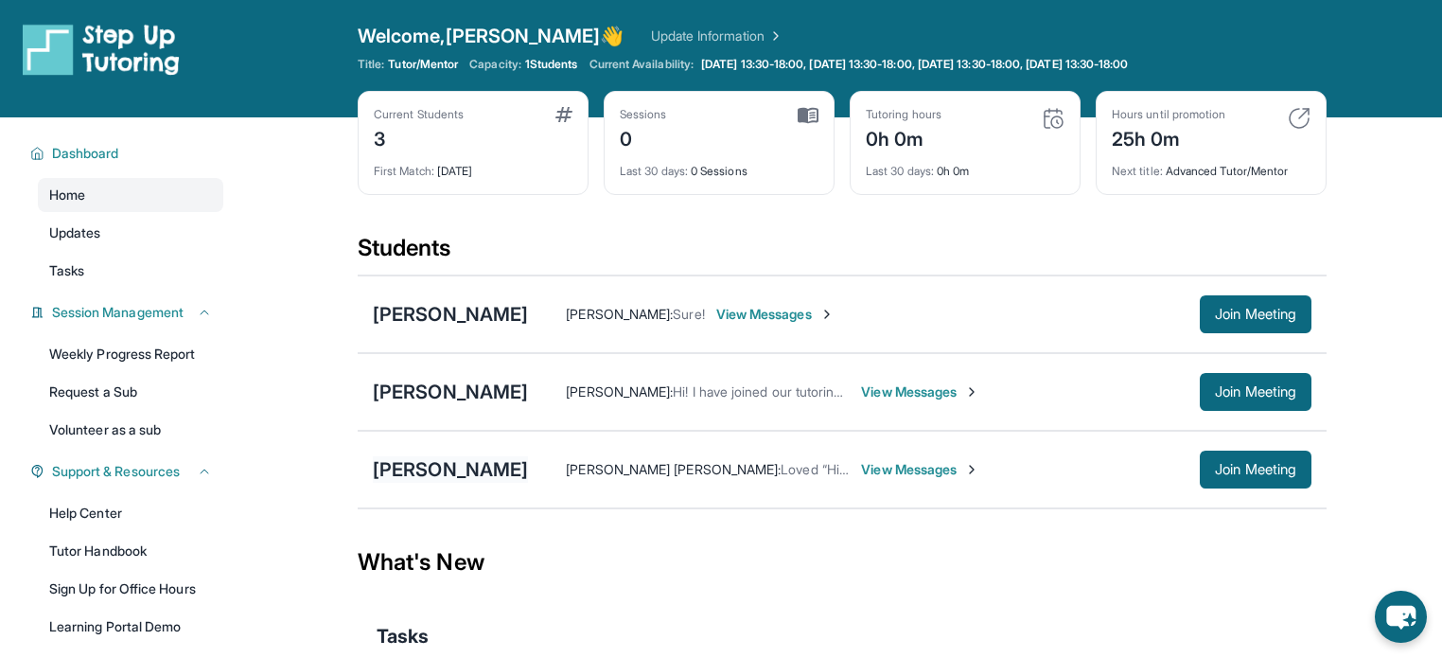
click at [422, 468] on div "[PERSON_NAME]" at bounding box center [450, 469] width 155 height 27
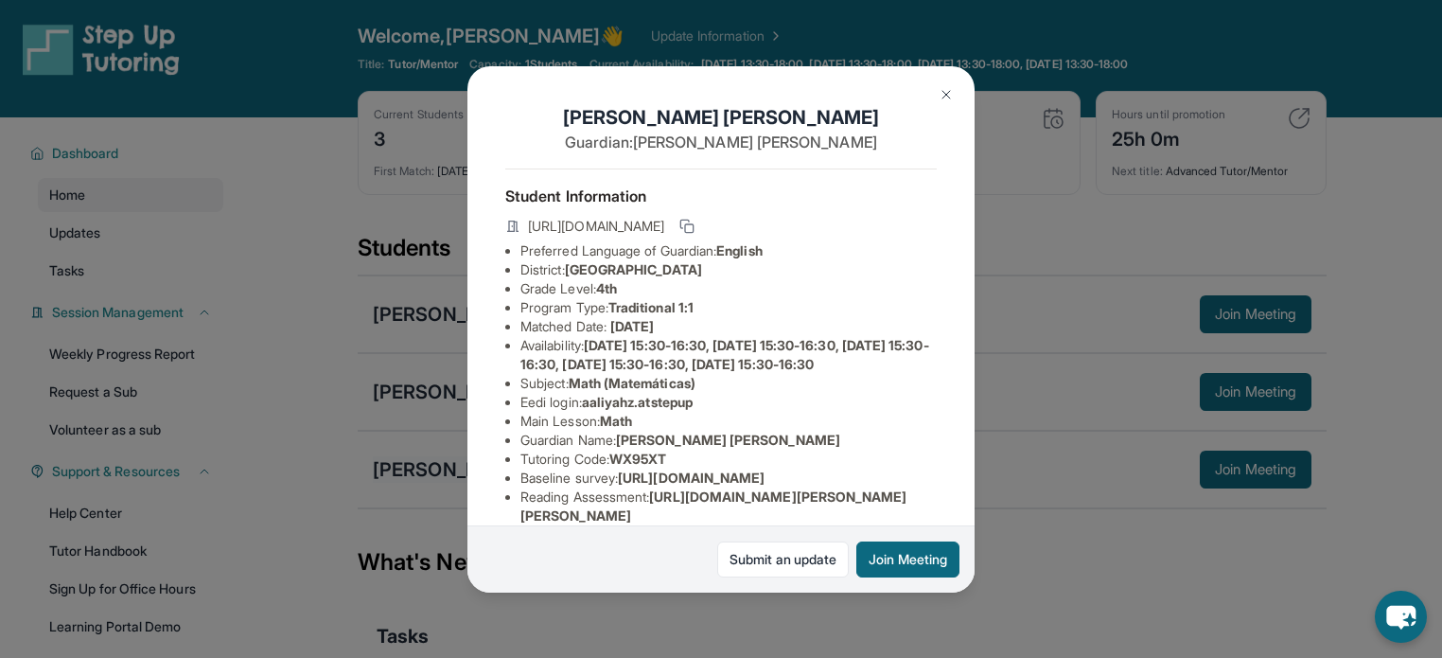
click at [422, 468] on div "Aaliyah Zamora Guardian: Mary Ann Student Information https://student-portal.st…" at bounding box center [721, 329] width 1442 height 658
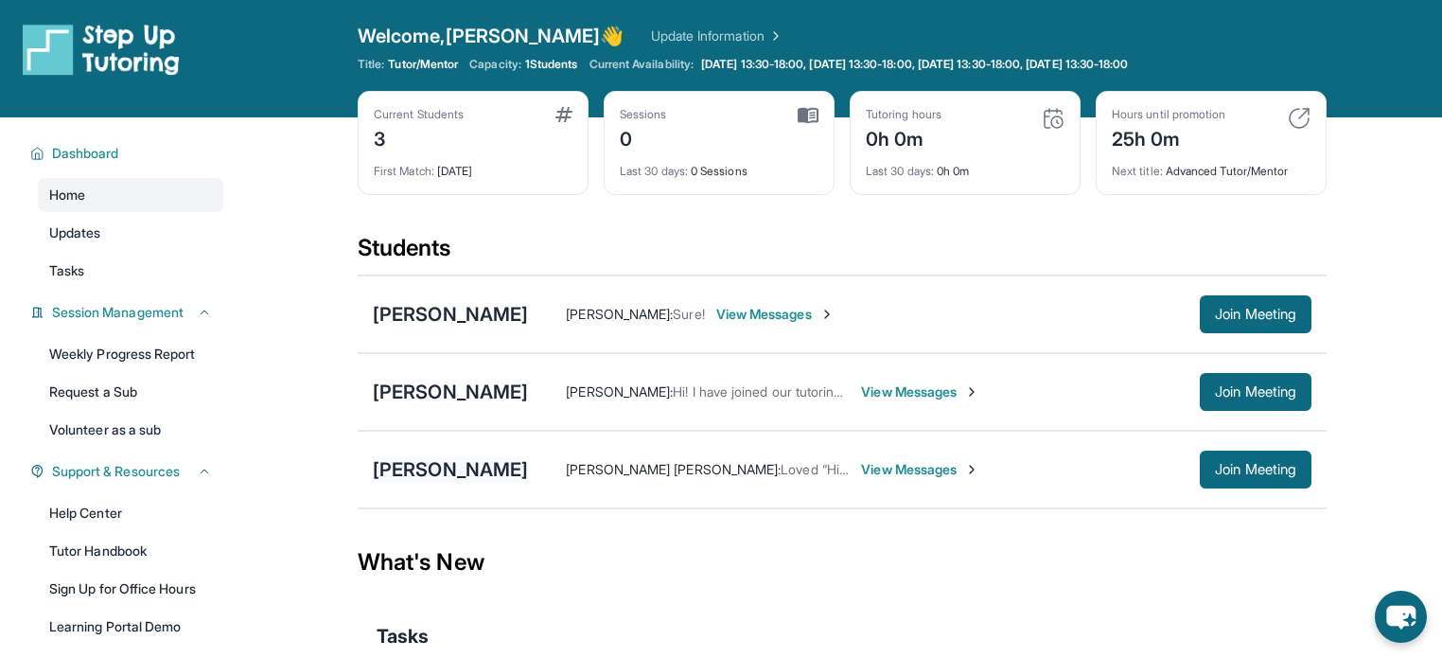
click at [489, 472] on div "[PERSON_NAME]" at bounding box center [450, 469] width 155 height 27
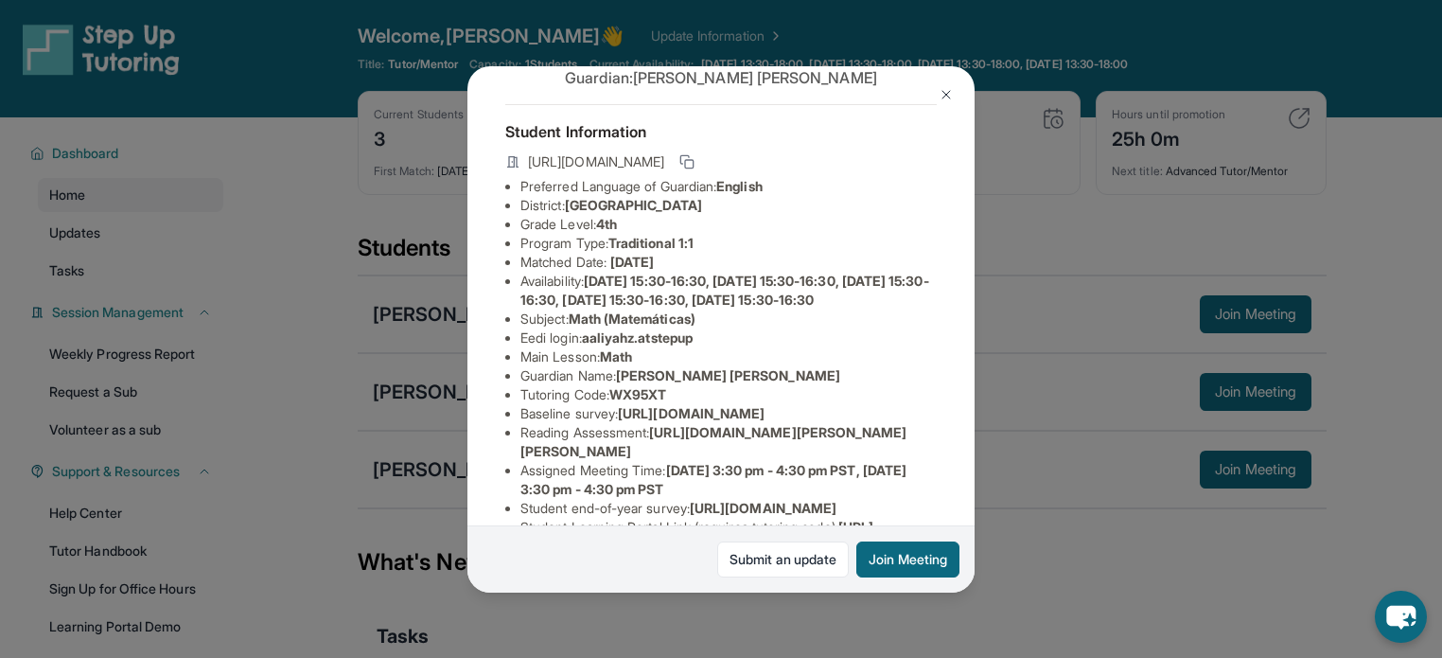
scroll to position [61, 0]
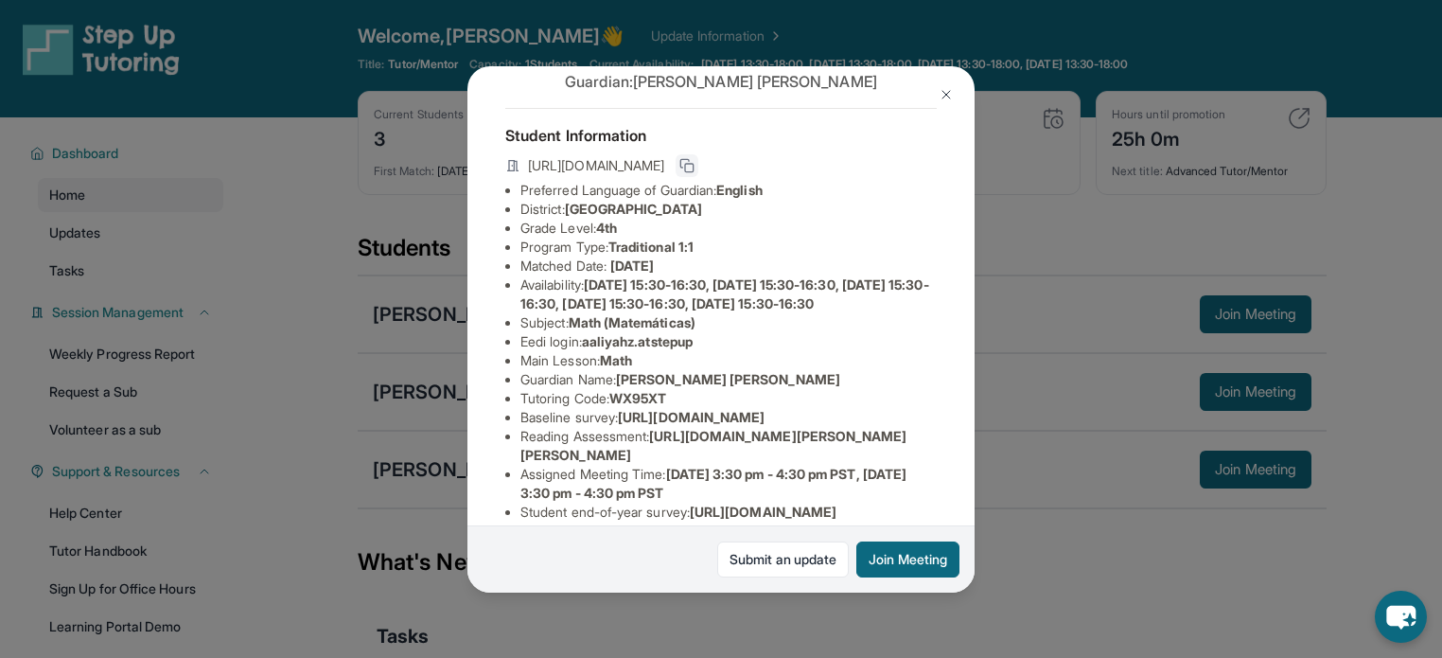
click at [695, 166] on icon at bounding box center [687, 165] width 15 height 15
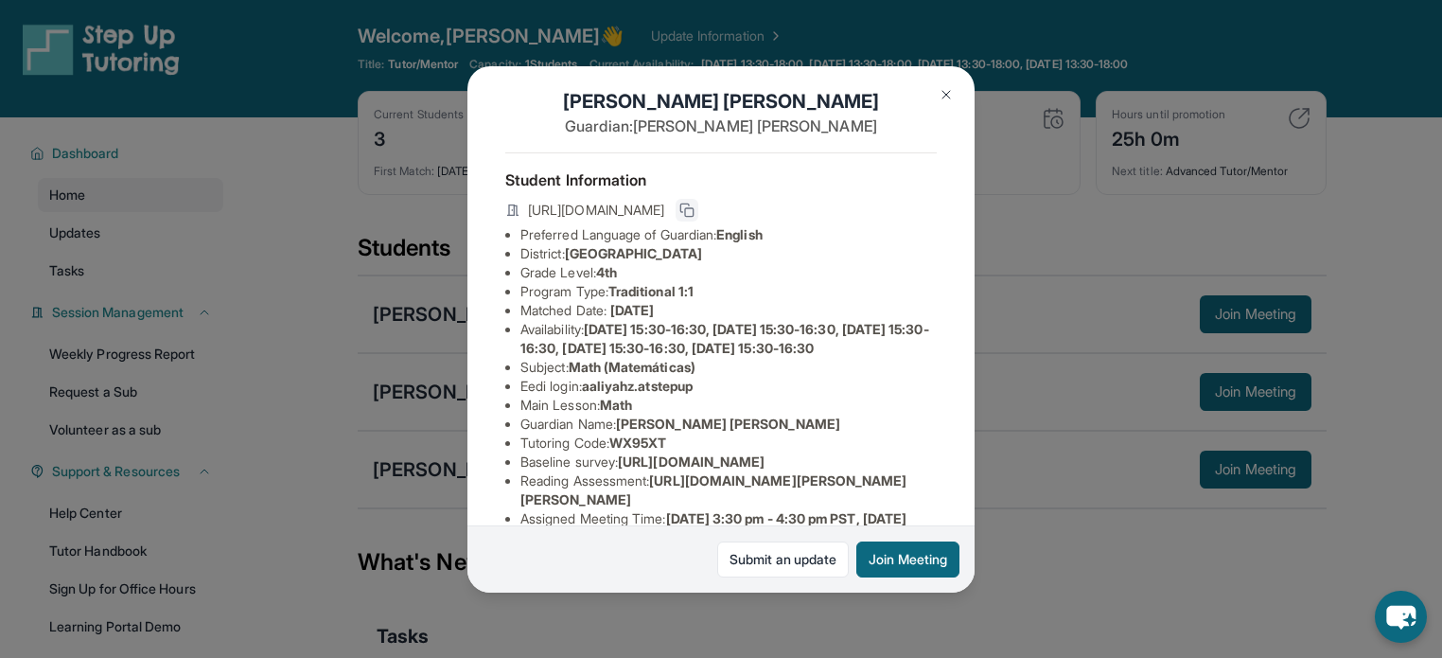
scroll to position [10, 0]
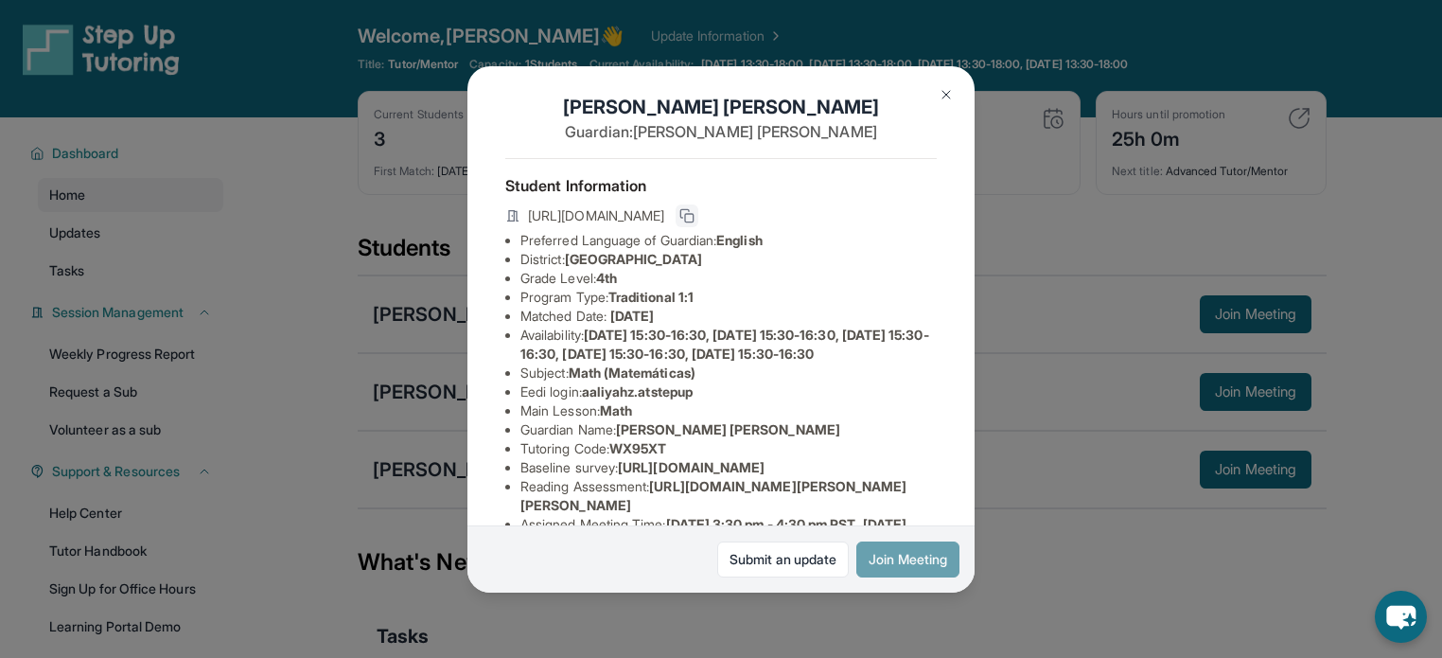
click at [863, 563] on button "Join Meeting" at bounding box center [908, 559] width 103 height 36
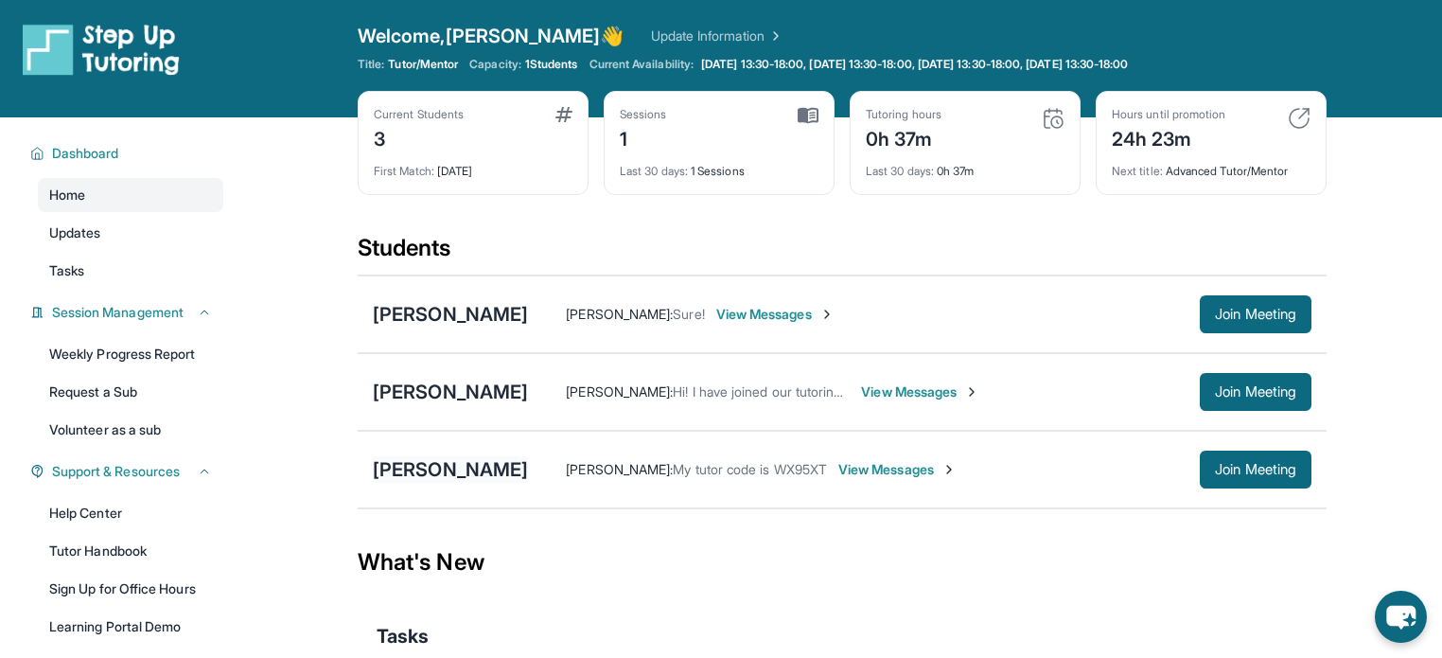
click at [480, 469] on div "[PERSON_NAME]" at bounding box center [450, 469] width 155 height 27
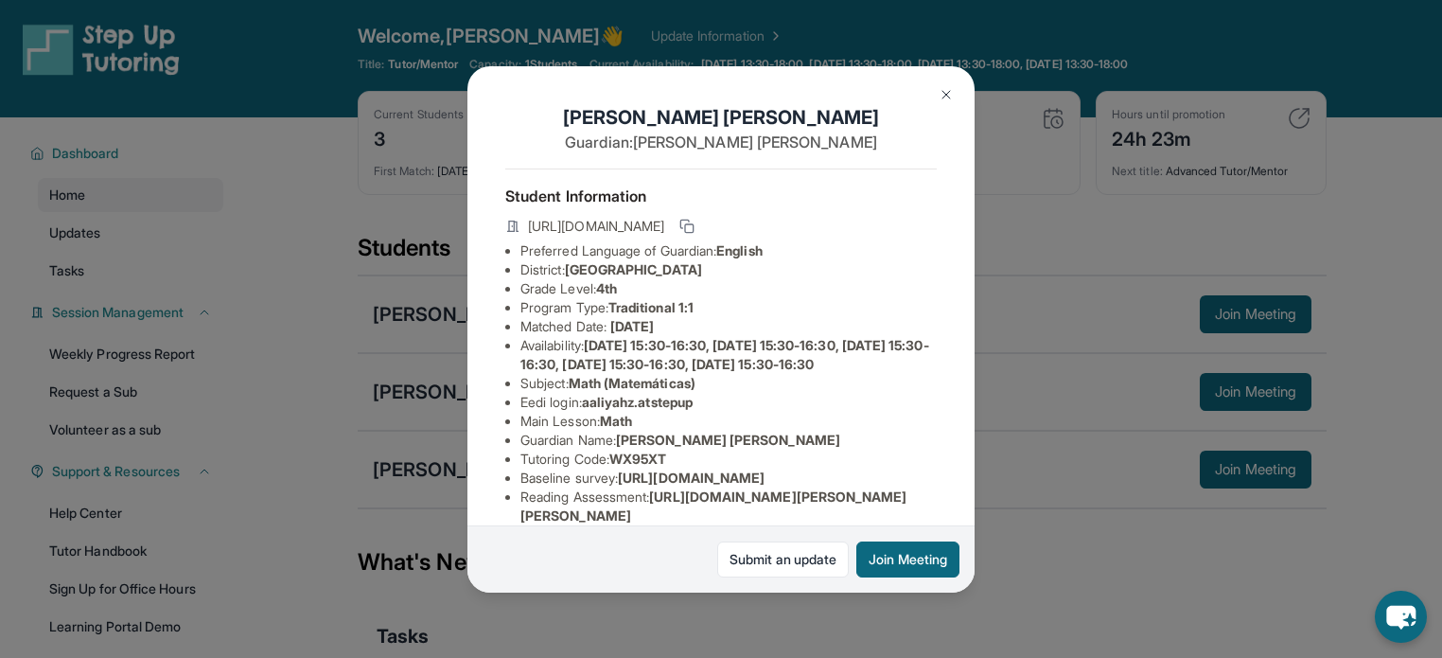
click at [944, 92] on img at bounding box center [946, 94] width 15 height 15
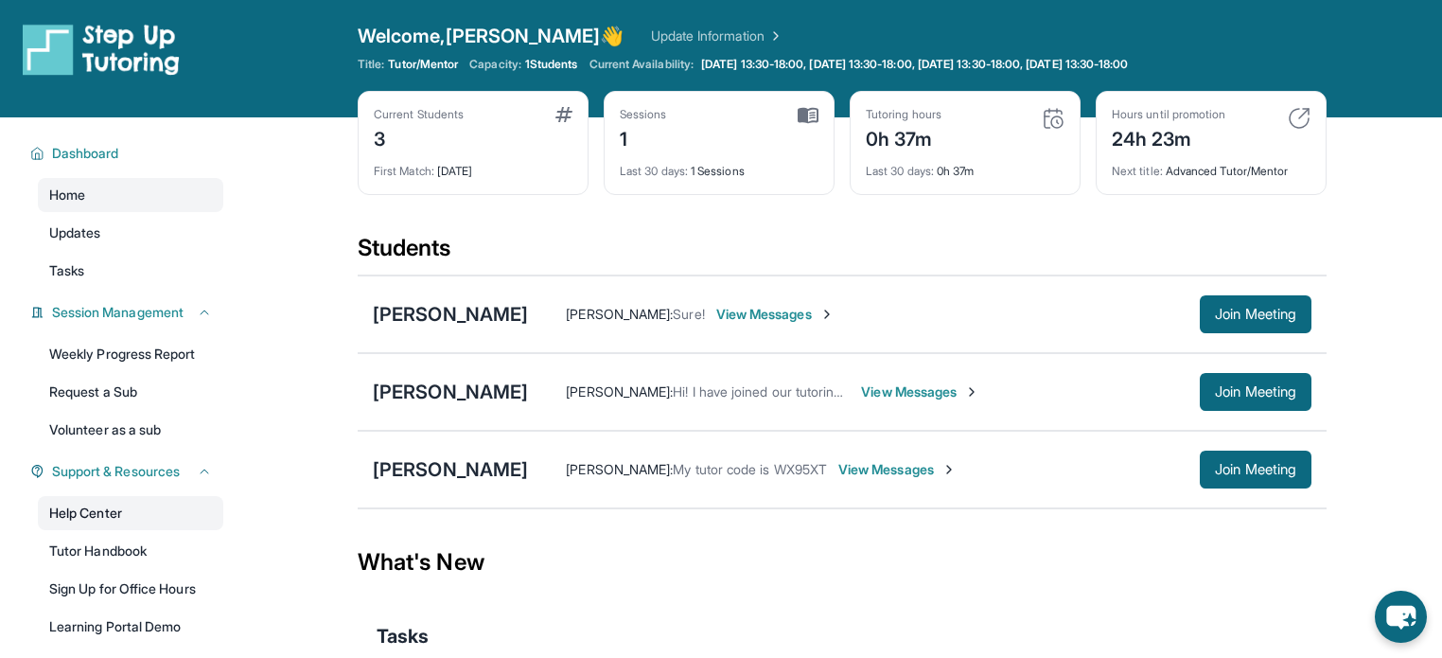
click at [115, 516] on link "Help Center" at bounding box center [131, 513] width 186 height 34
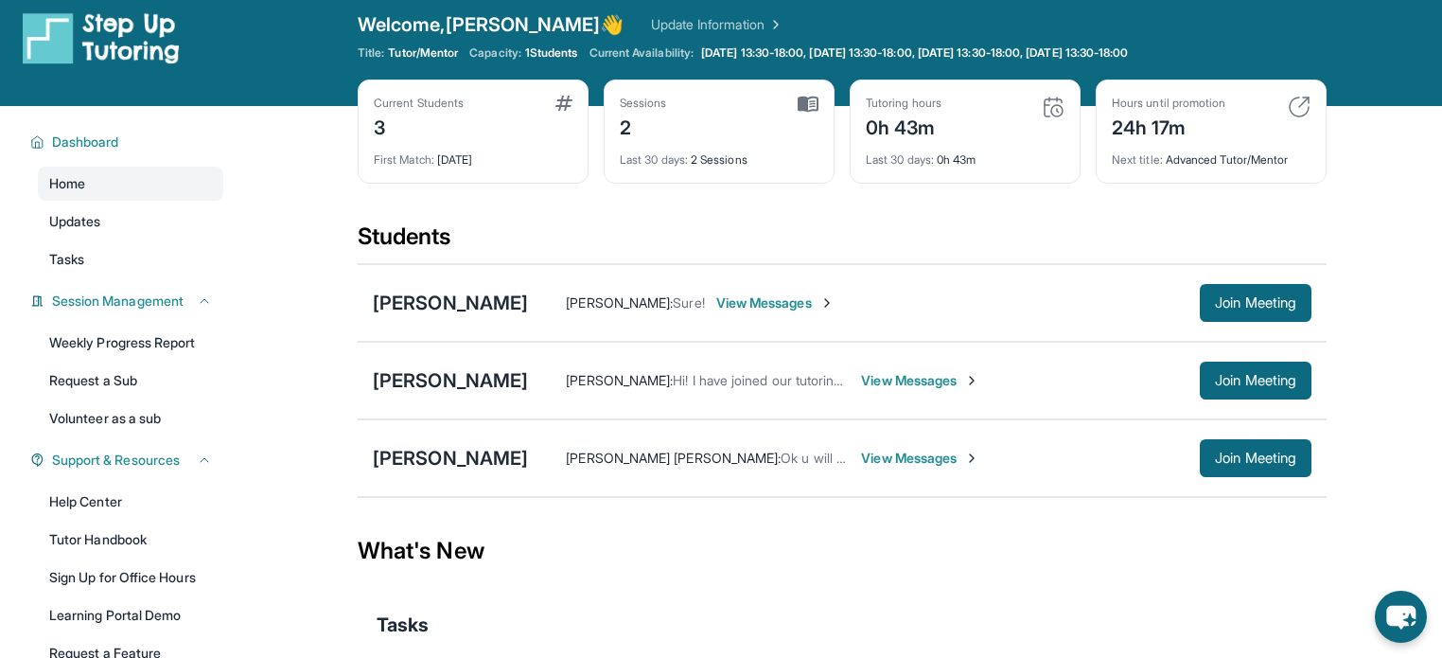
scroll to position [18, 0]
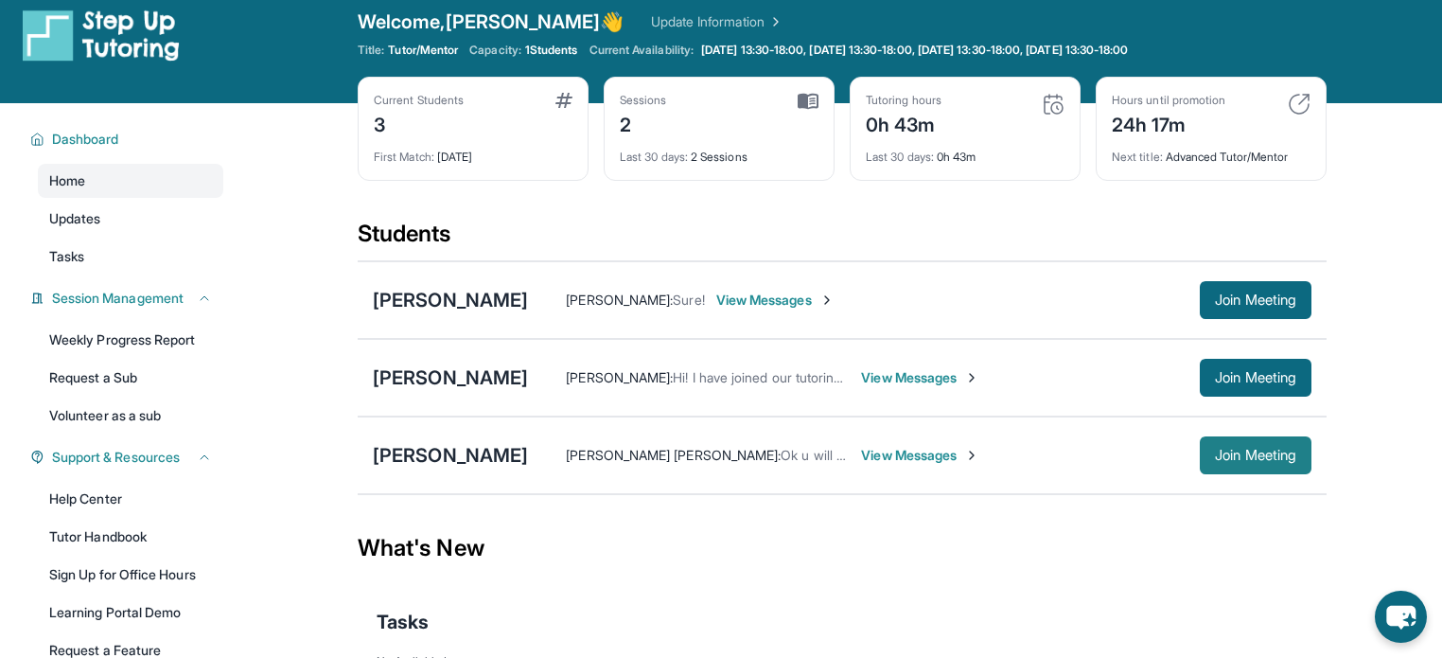
click at [1269, 452] on span "Join Meeting" at bounding box center [1255, 455] width 81 height 11
